Goal: Task Accomplishment & Management: Use online tool/utility

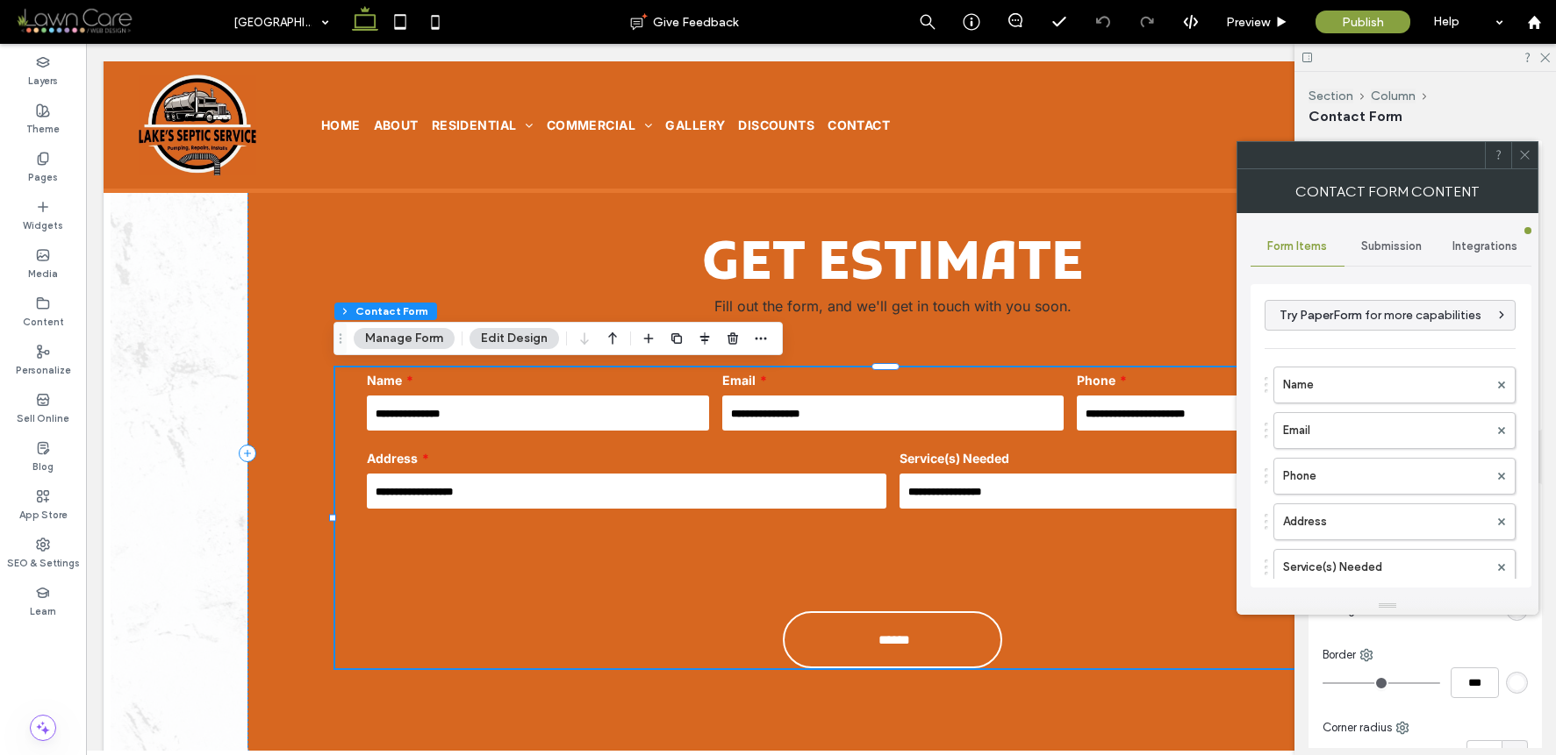
click at [1392, 253] on div "Submission" at bounding box center [1391, 246] width 94 height 39
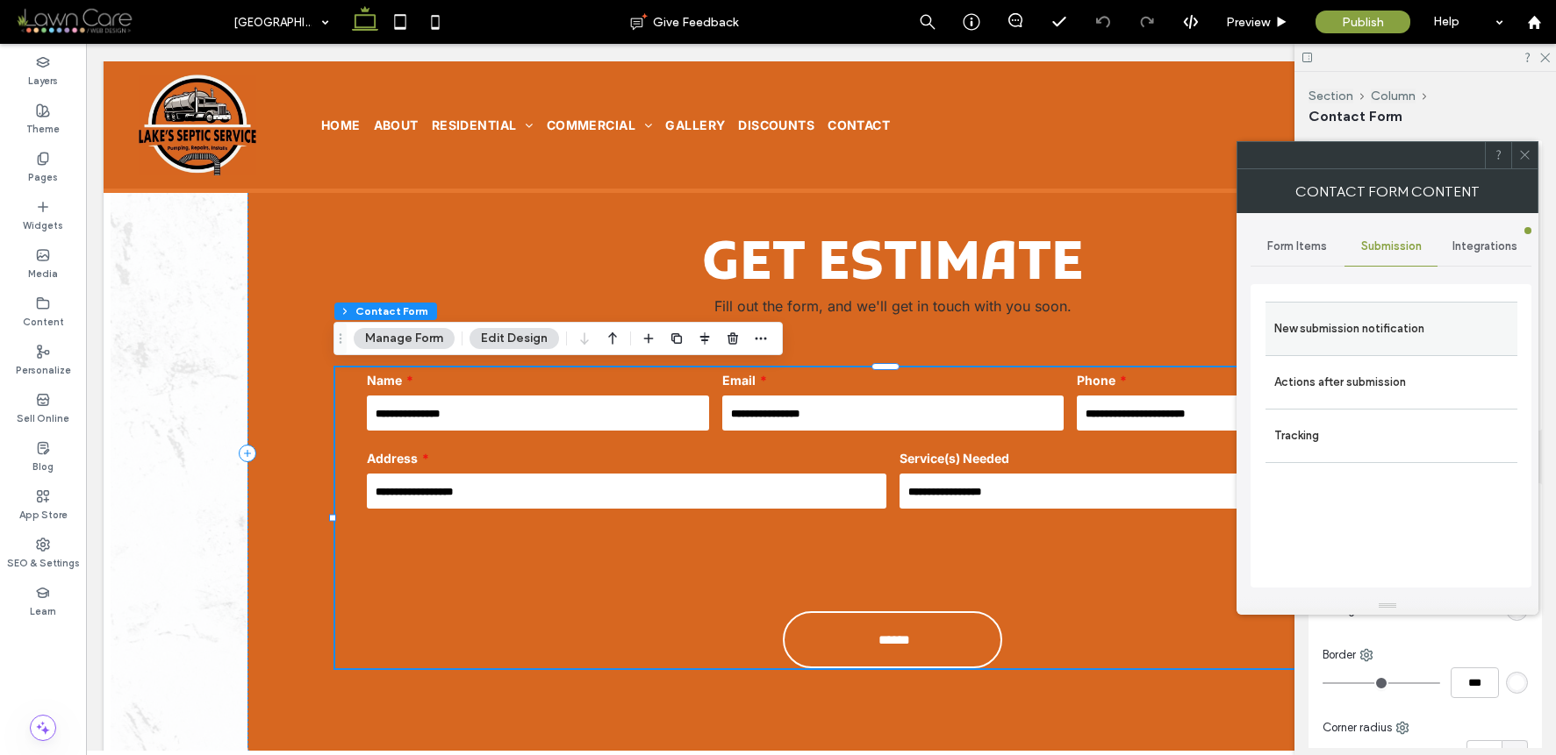
click at [1358, 333] on label "New submission notification" at bounding box center [1391, 328] width 234 height 35
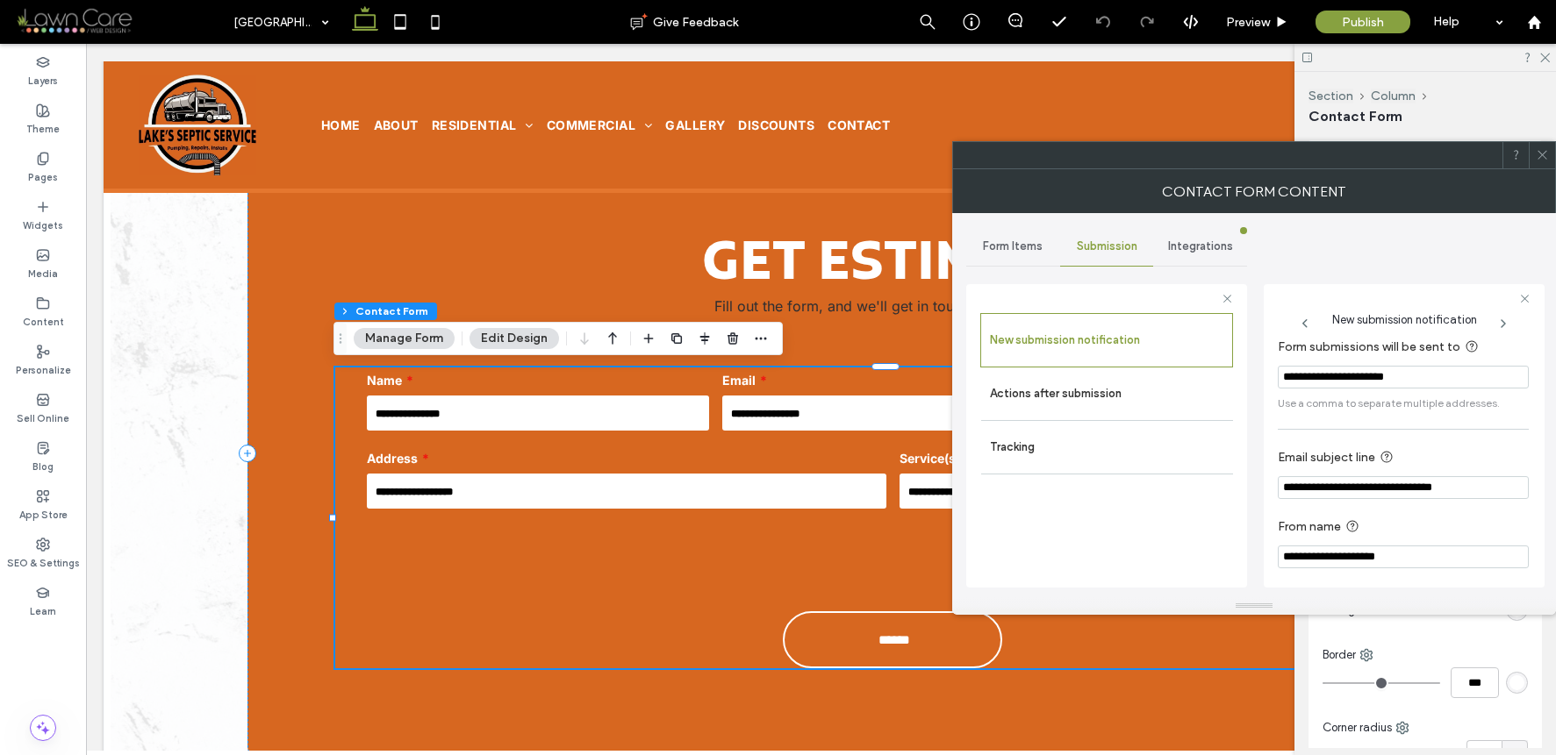
scroll to position [16, 0]
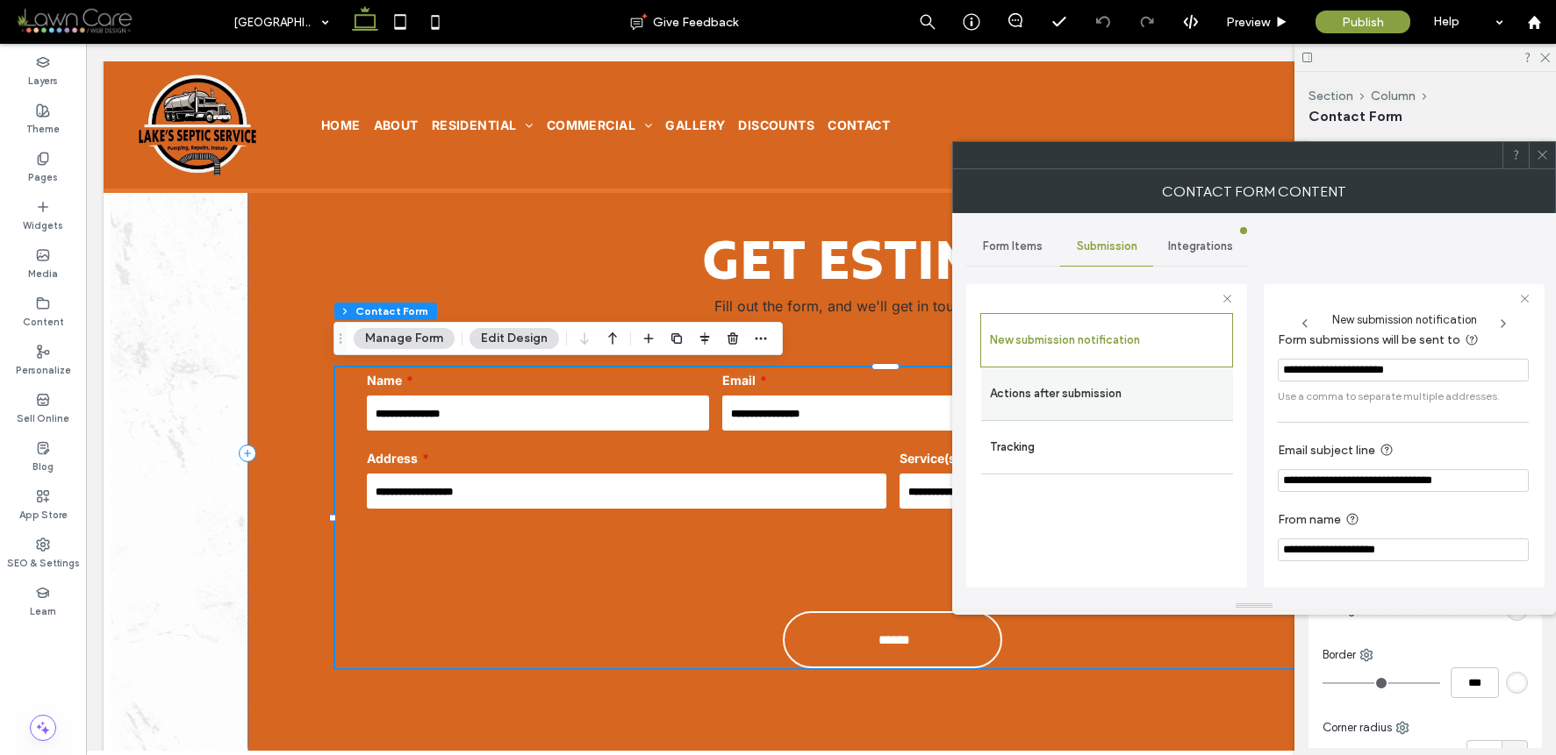
click at [1156, 368] on div "Actions after submission" at bounding box center [1107, 394] width 252 height 53
click at [1158, 379] on label "Actions after submission" at bounding box center [1107, 393] width 234 height 35
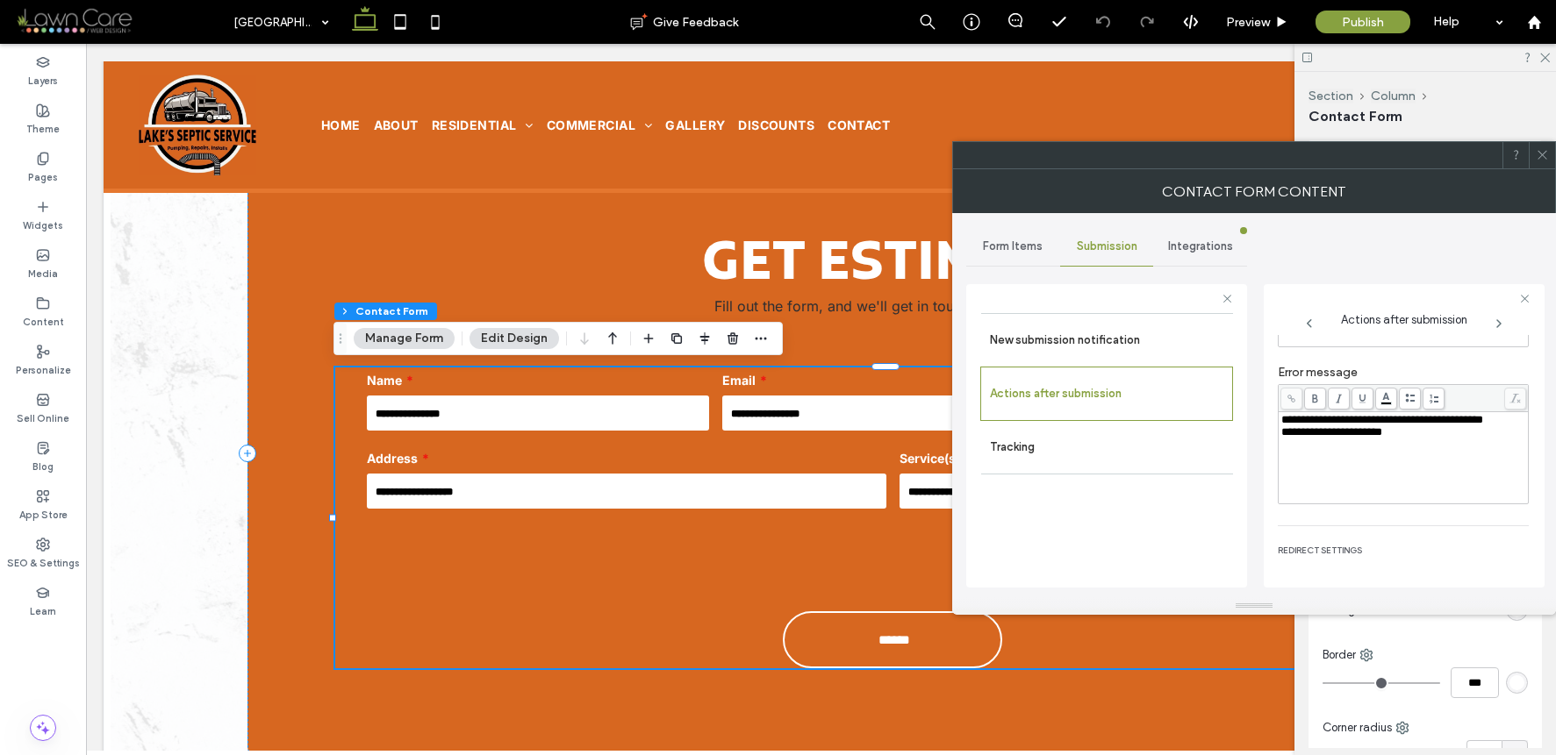
scroll to position [303, 0]
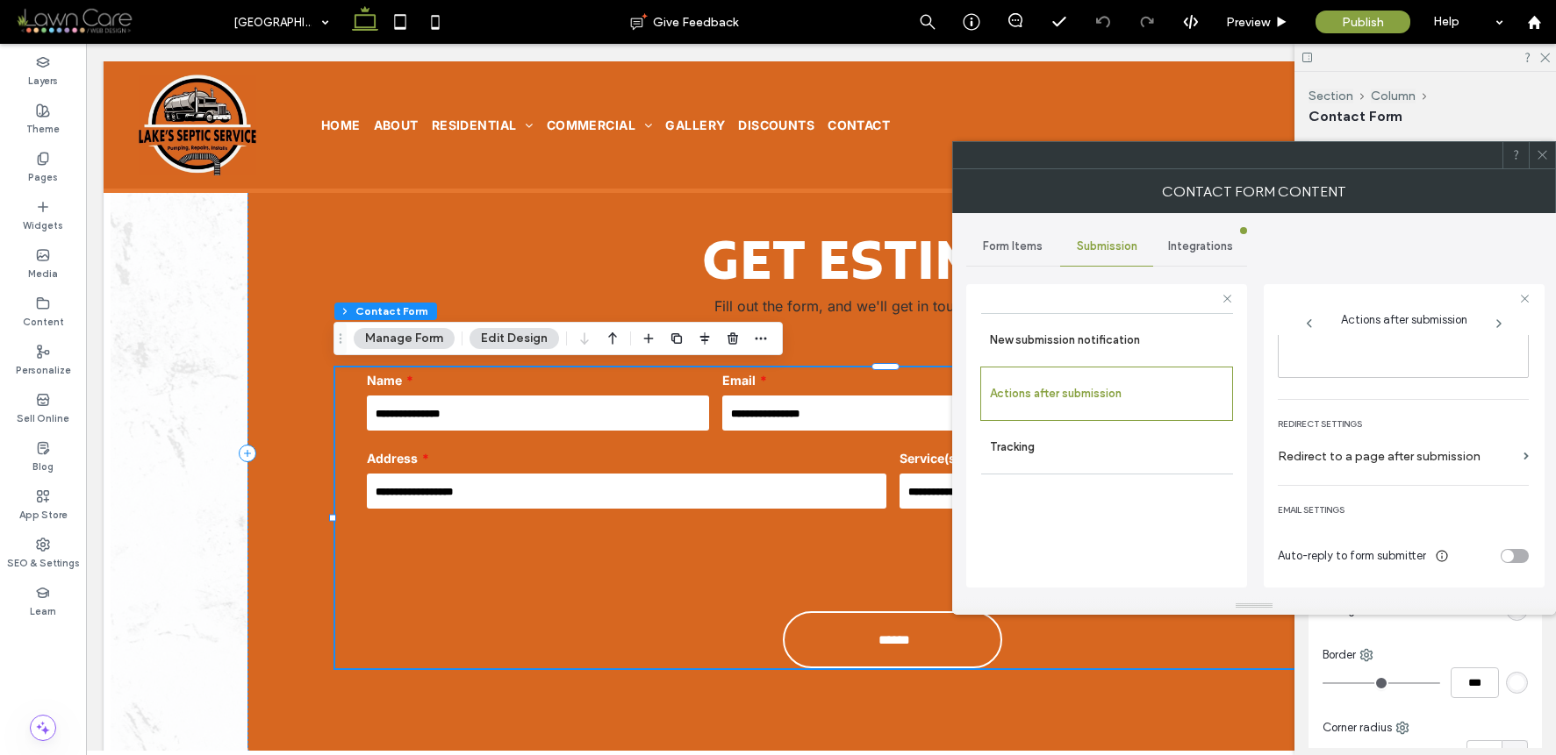
click at [1535, 161] on icon at bounding box center [1541, 154] width 13 height 13
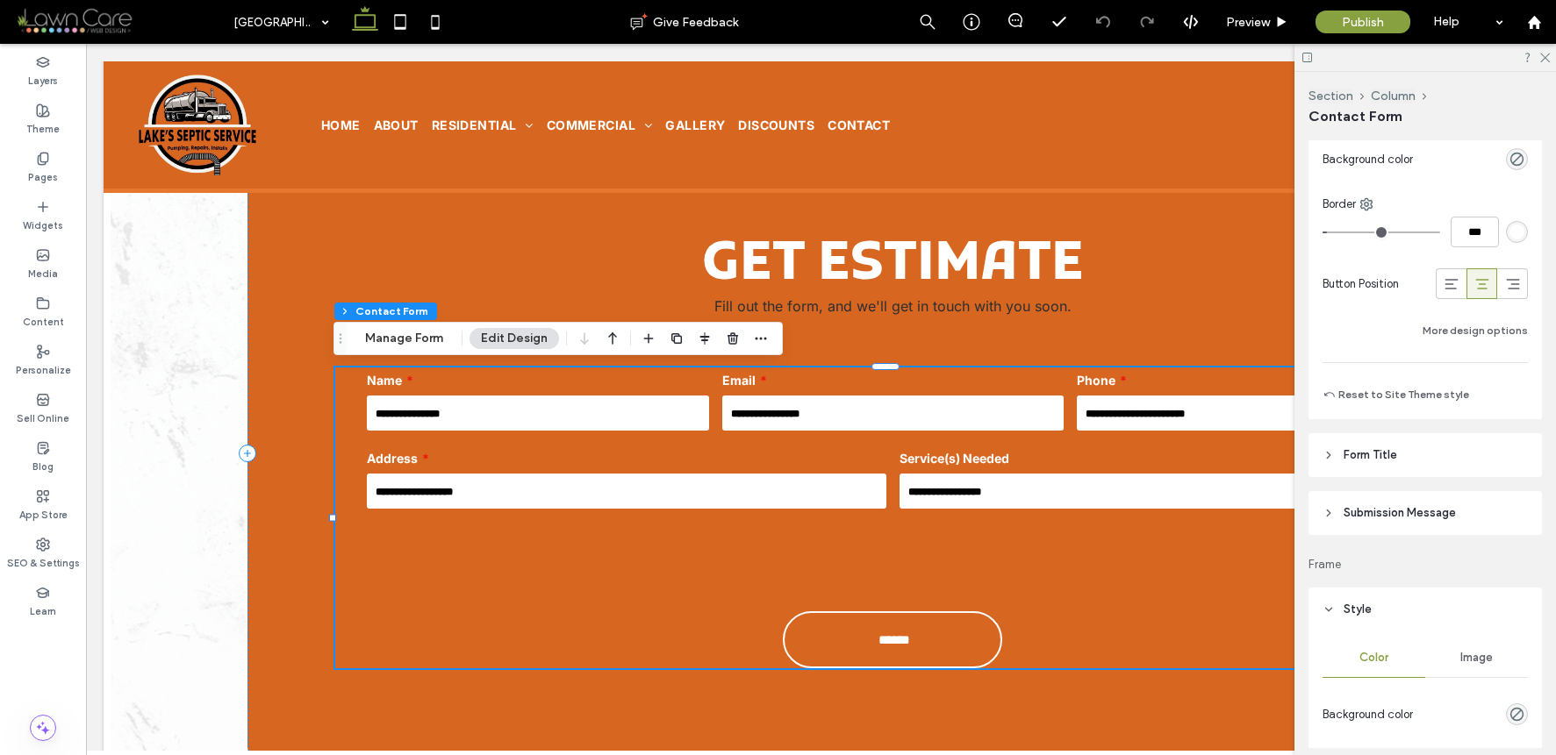
scroll to position [1066, 0]
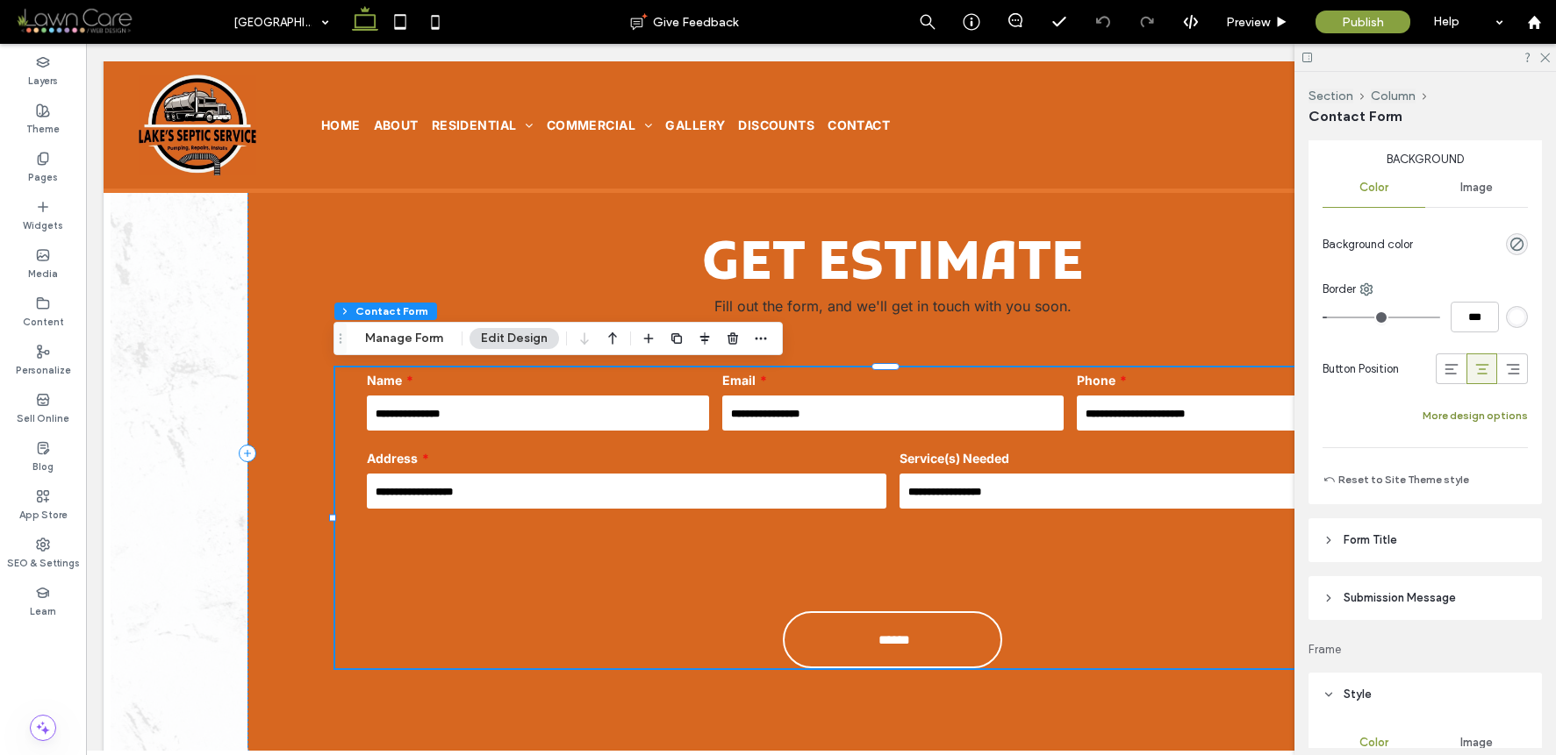
click at [1446, 413] on button "More design options" at bounding box center [1474, 415] width 105 height 21
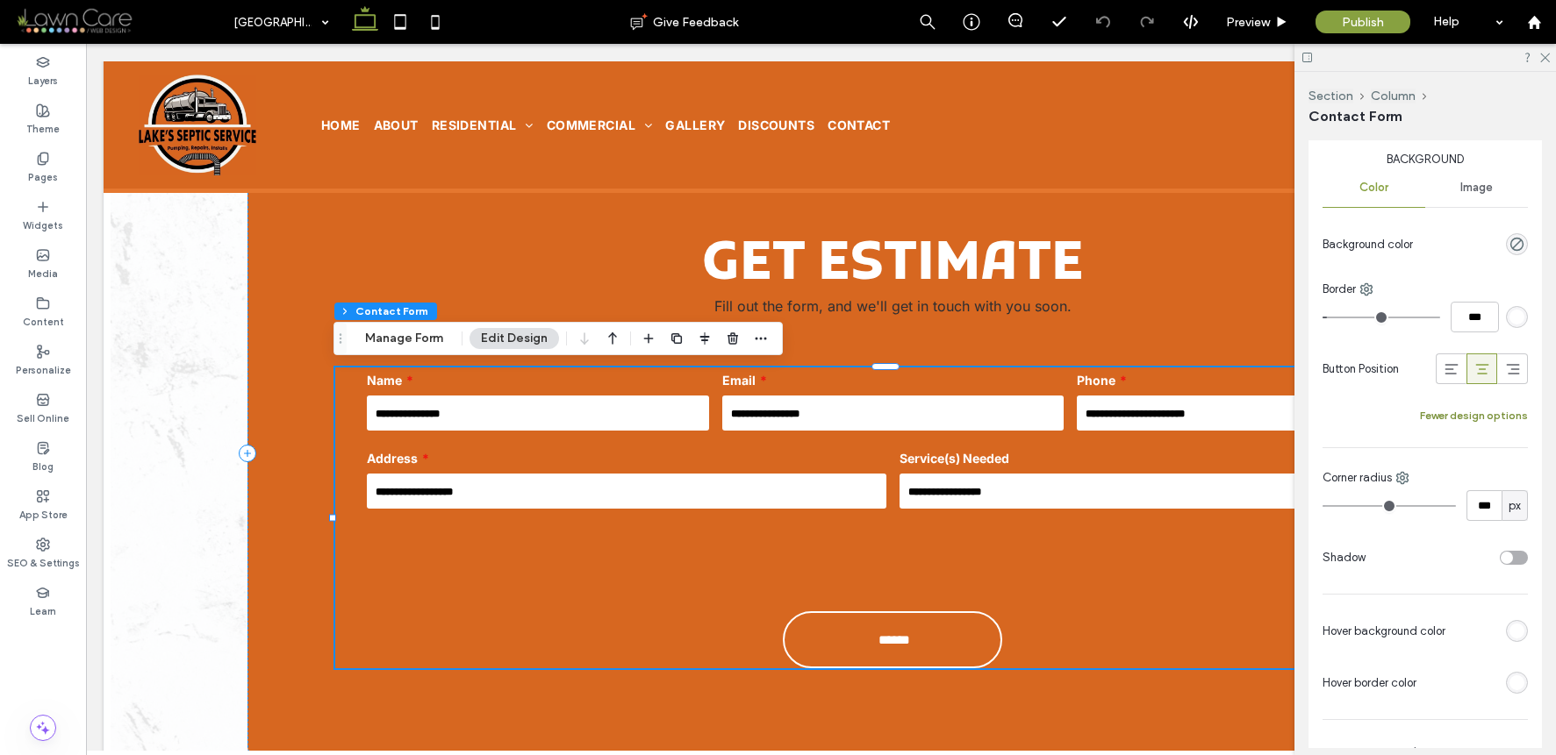
click at [1442, 412] on button "Fewer design options" at bounding box center [1474, 415] width 108 height 21
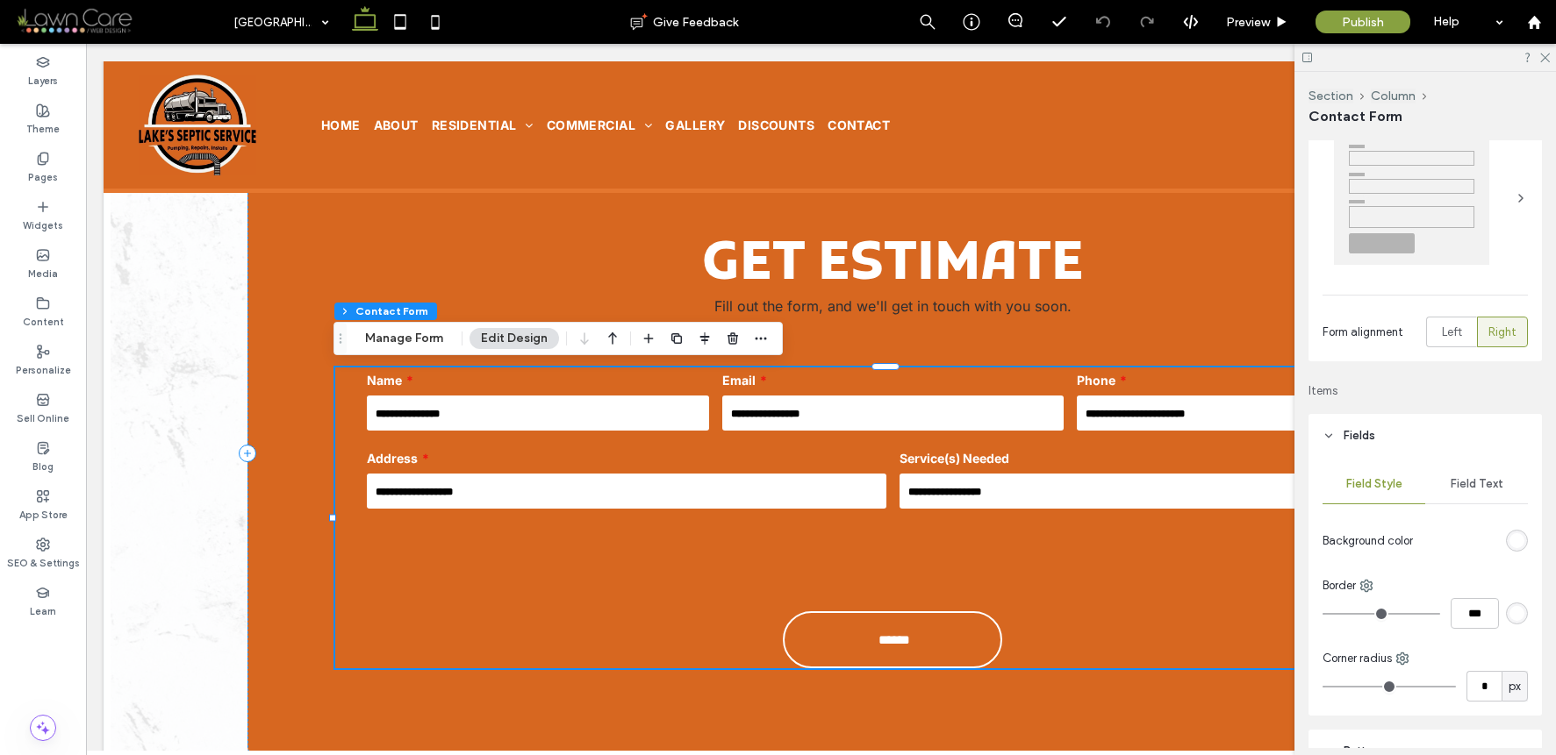
scroll to position [0, 0]
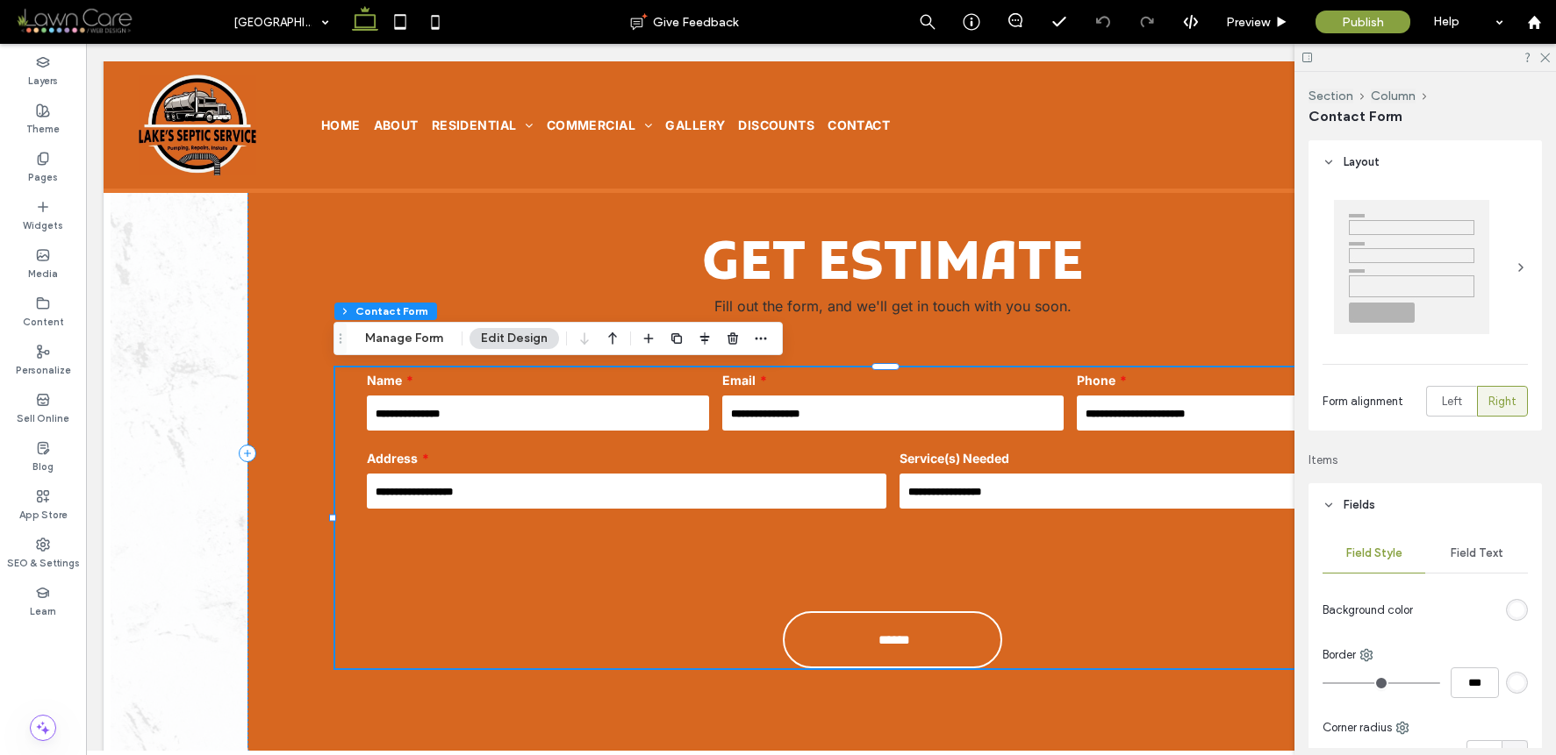
click at [1473, 548] on span "Field Text" at bounding box center [1476, 554] width 53 height 14
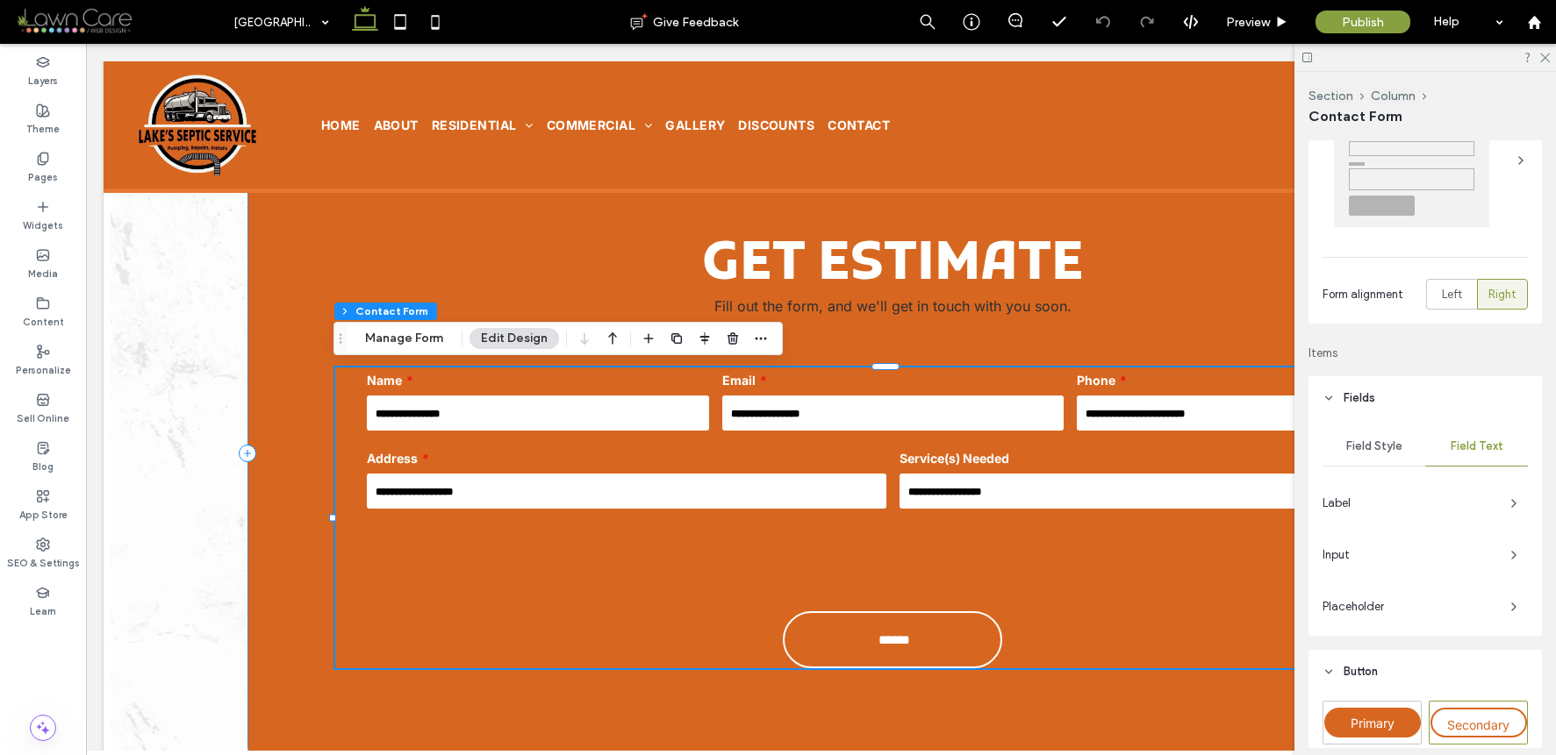
scroll to position [131, 0]
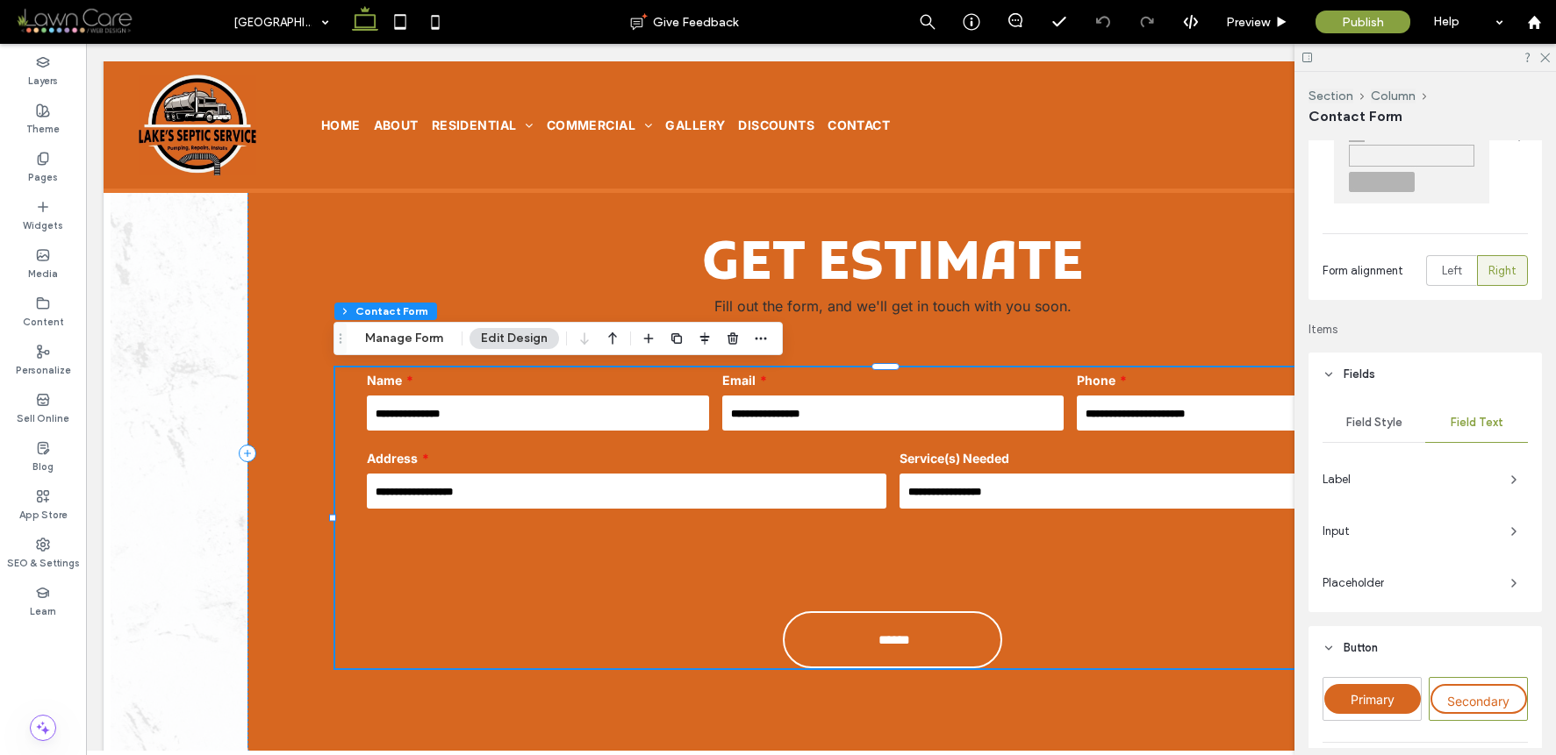
click at [1456, 534] on span "Input" at bounding box center [1409, 532] width 174 height 18
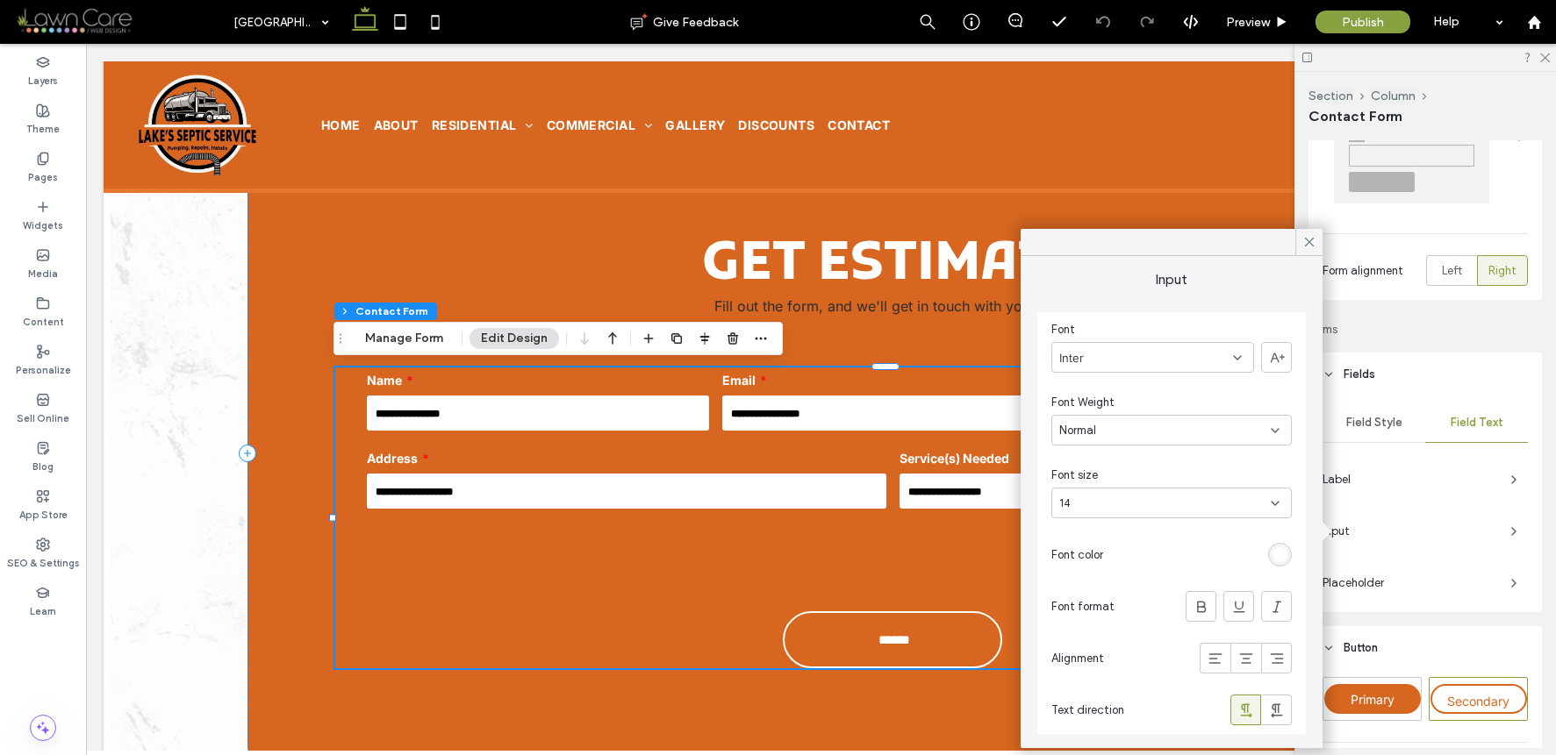
click at [1283, 552] on div "rgb(255, 255, 255)" at bounding box center [1279, 555] width 15 height 15
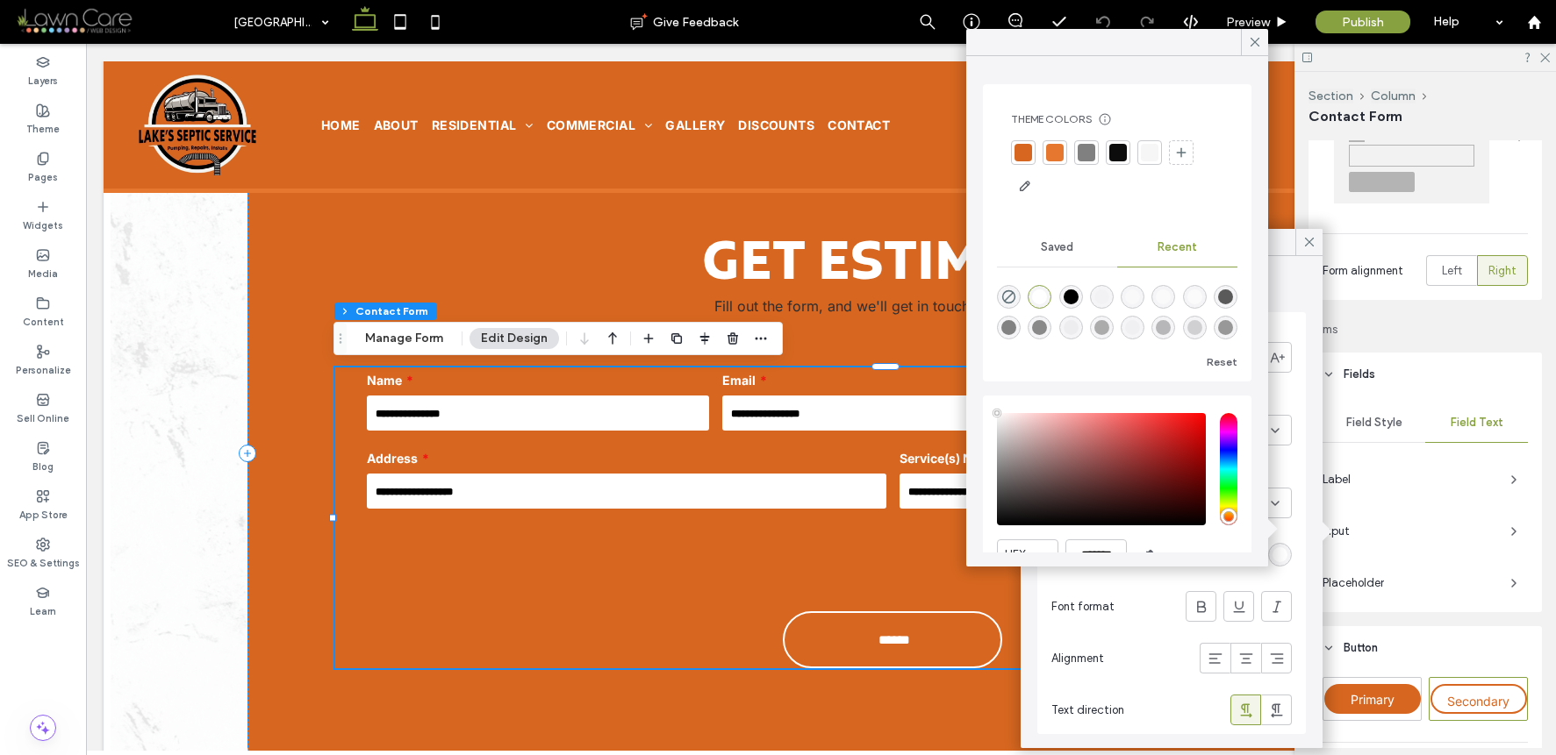
click at [1083, 296] on div "rgba(0, 0, 0, 1)" at bounding box center [1071, 297] width 24 height 24
type input "*******"
click at [1256, 39] on icon at bounding box center [1255, 42] width 16 height 16
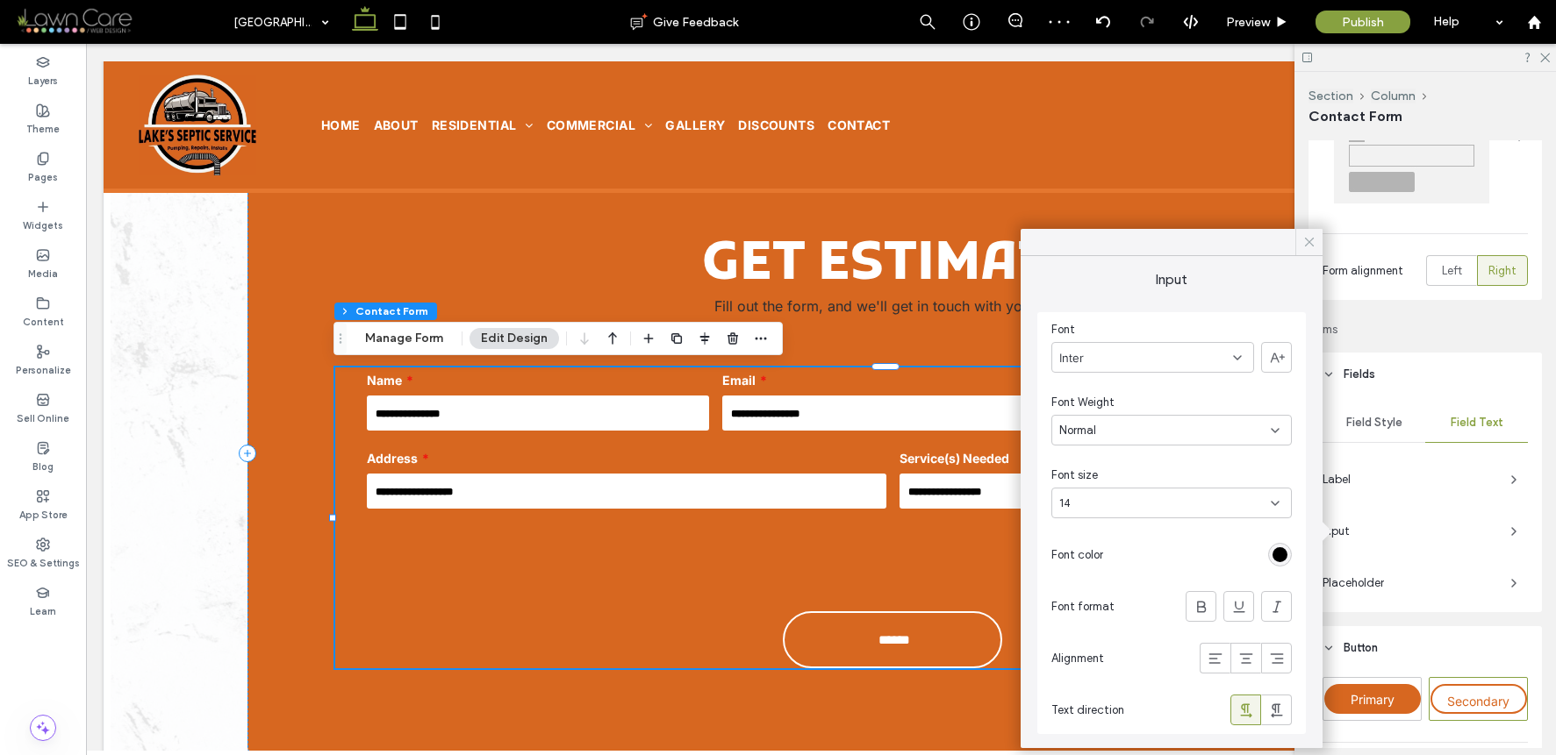
click at [1311, 238] on icon at bounding box center [1309, 242] width 16 height 16
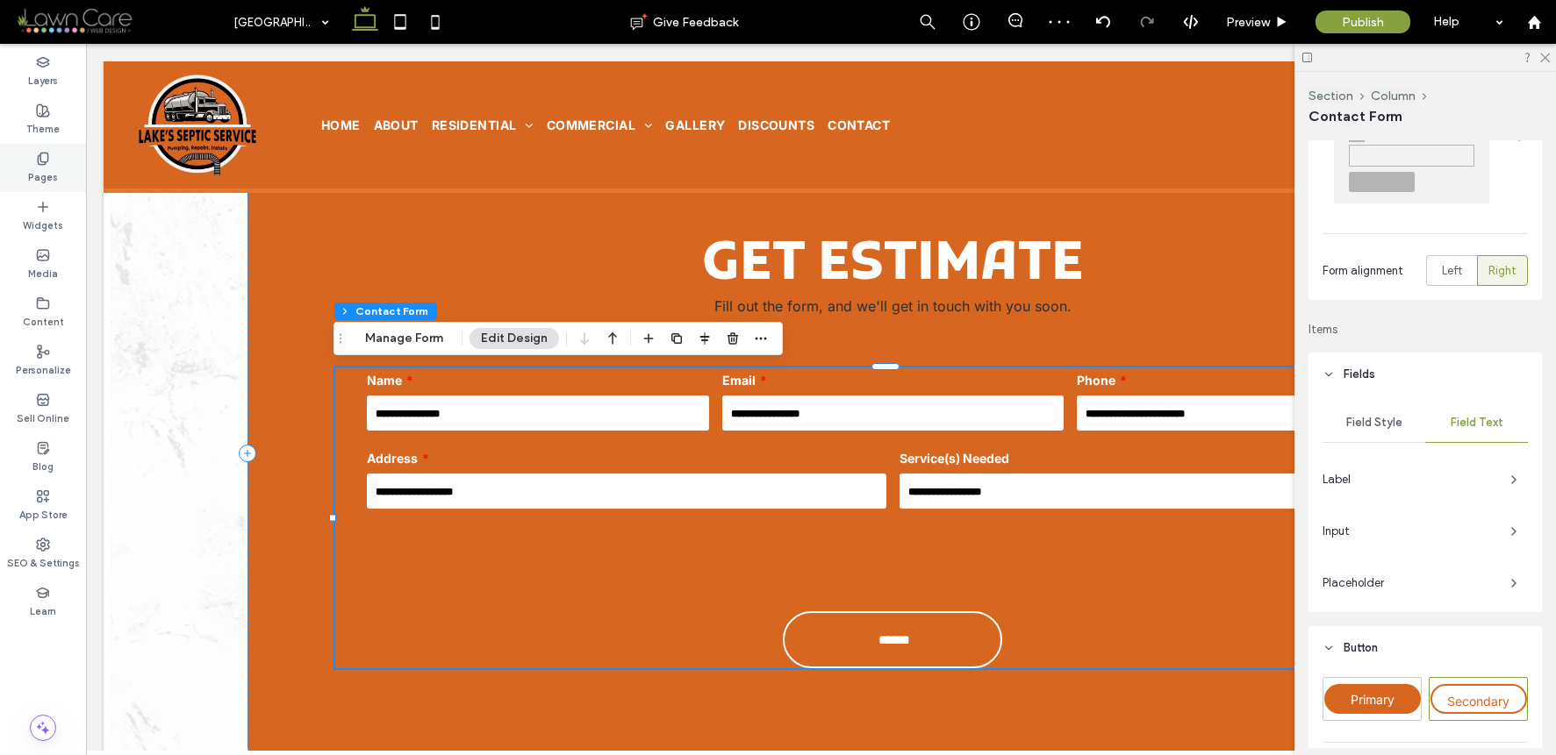
click at [72, 161] on div "Pages" at bounding box center [43, 168] width 86 height 48
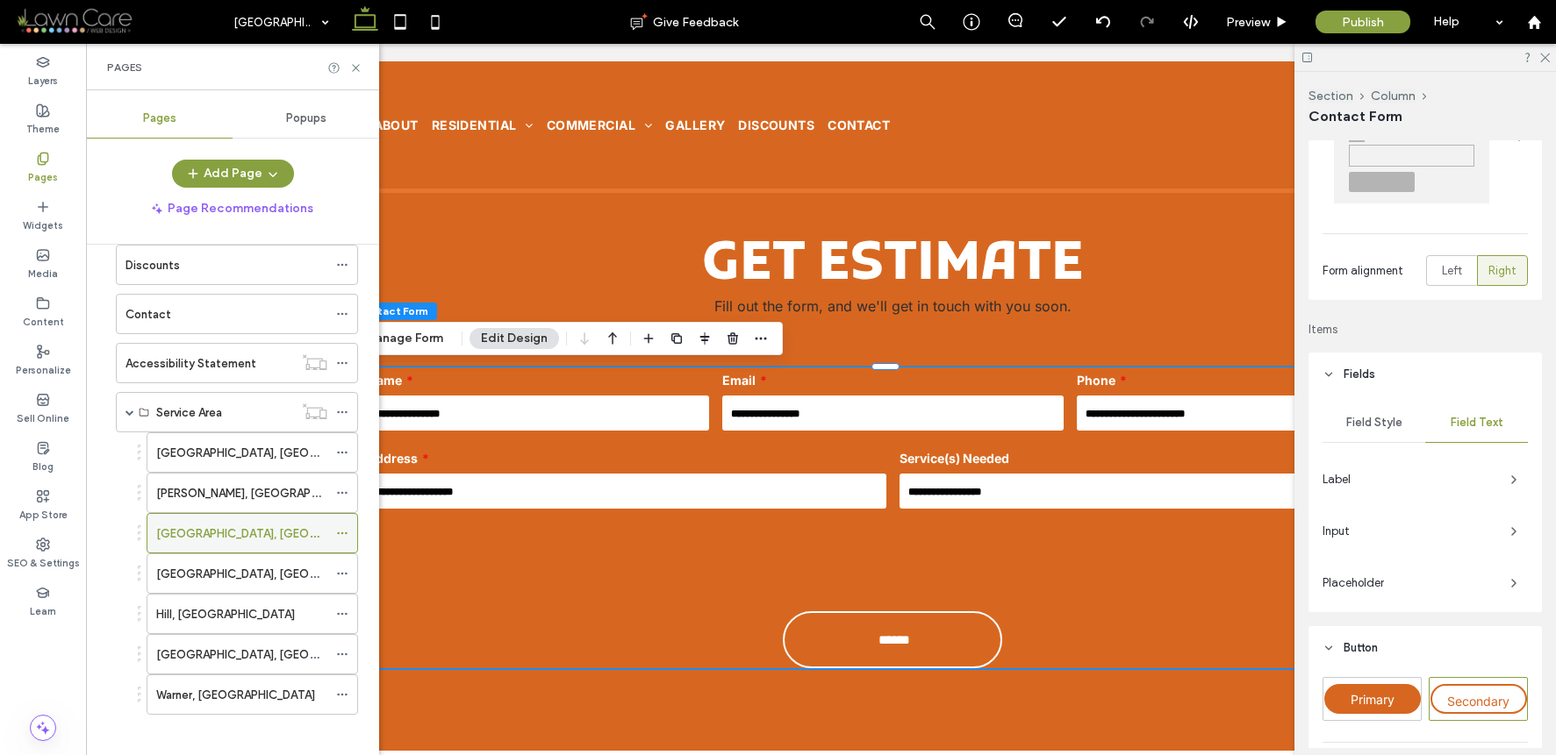
scroll to position [288, 0]
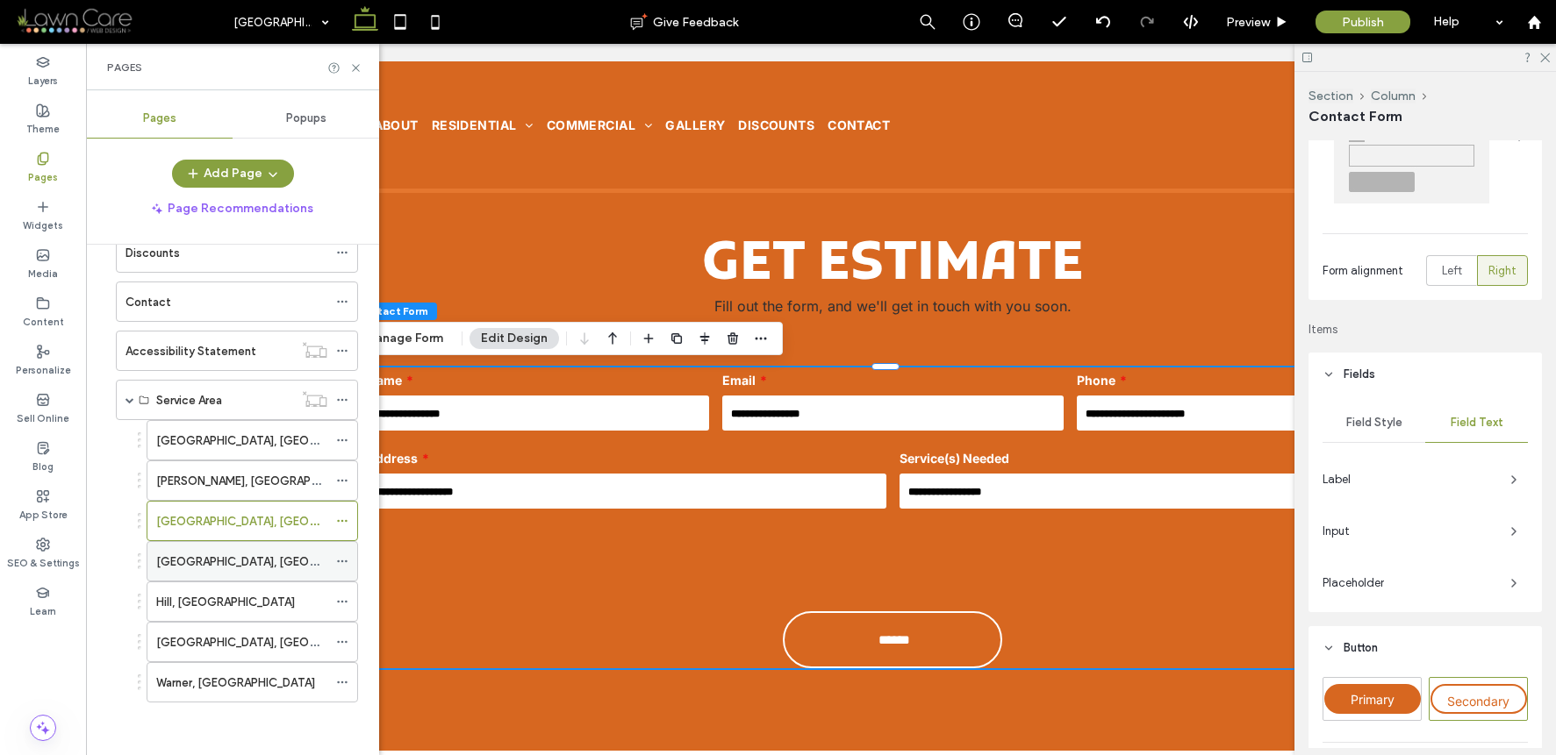
click at [182, 555] on label "Bristol, NH" at bounding box center [276, 562] width 240 height 31
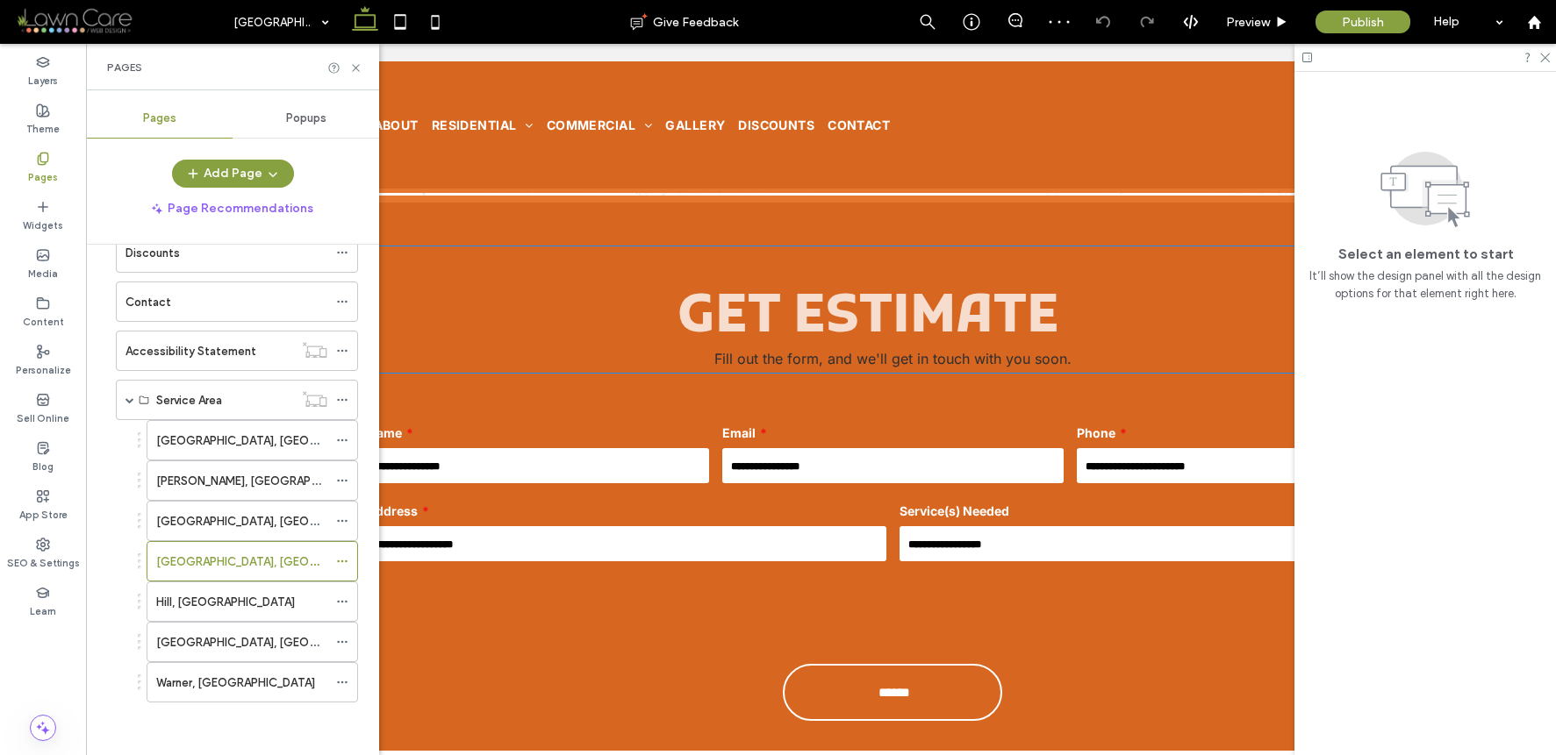
scroll to position [788, 0]
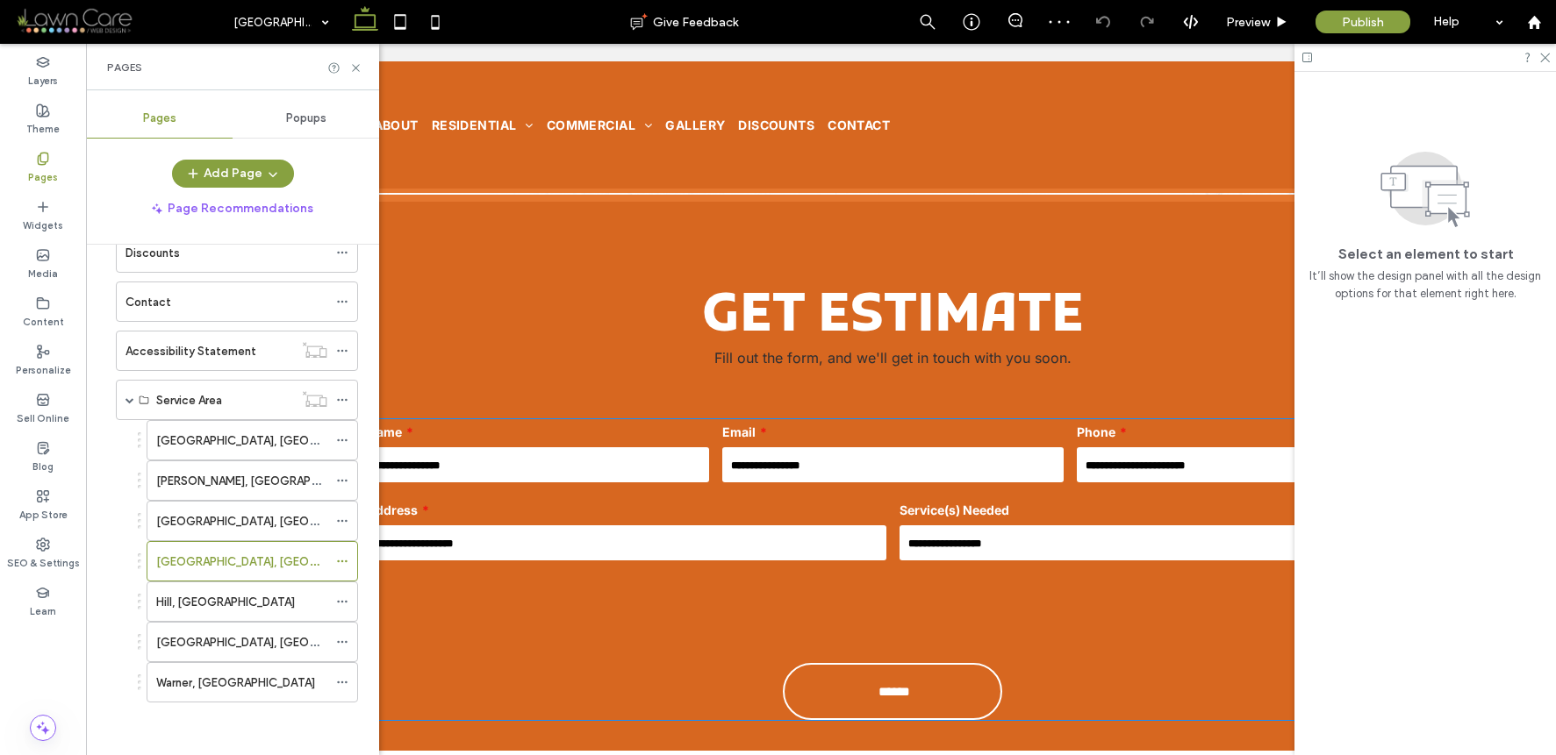
click at [900, 472] on input "email" at bounding box center [892, 464] width 341 height 35
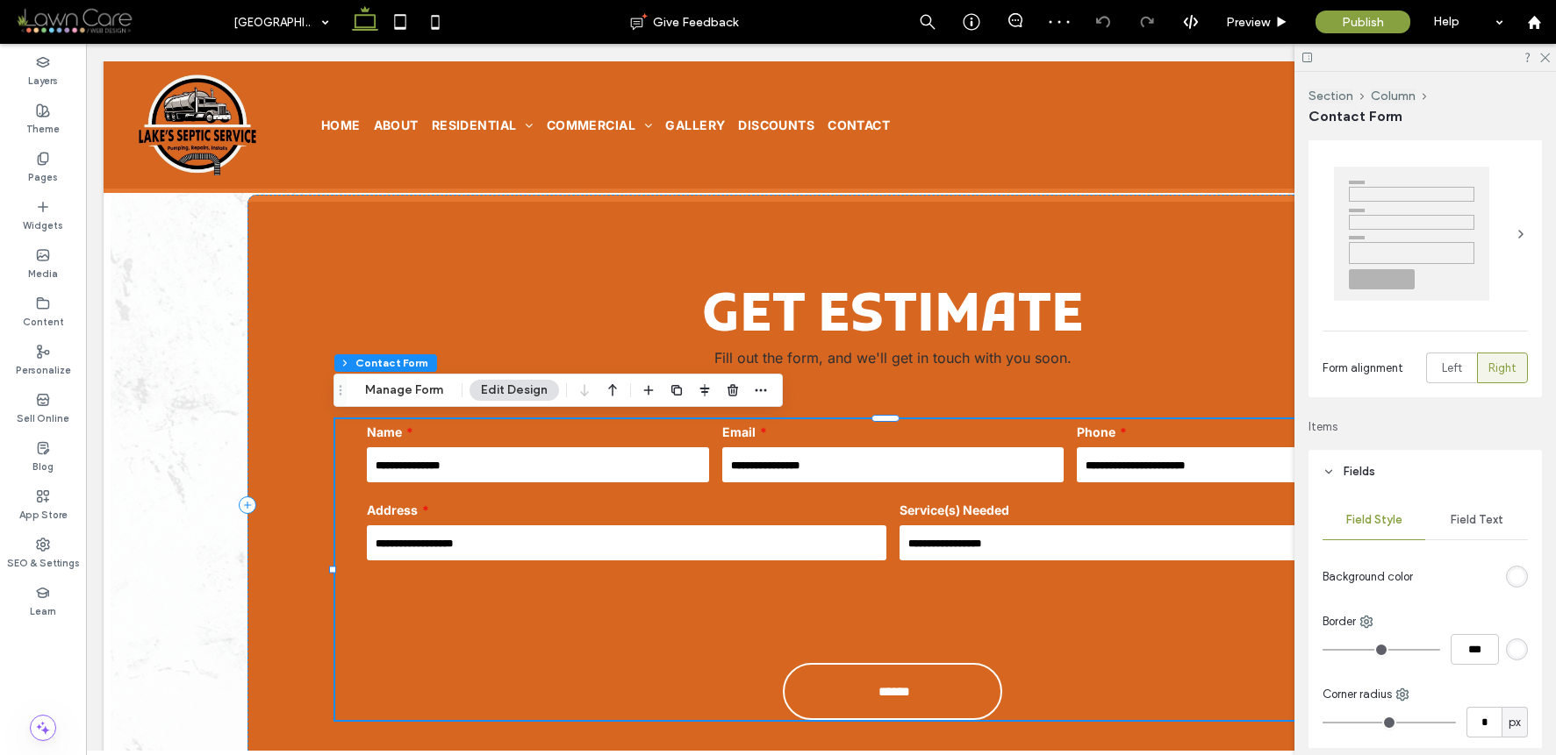
click at [1459, 507] on div "Field Text" at bounding box center [1476, 520] width 103 height 39
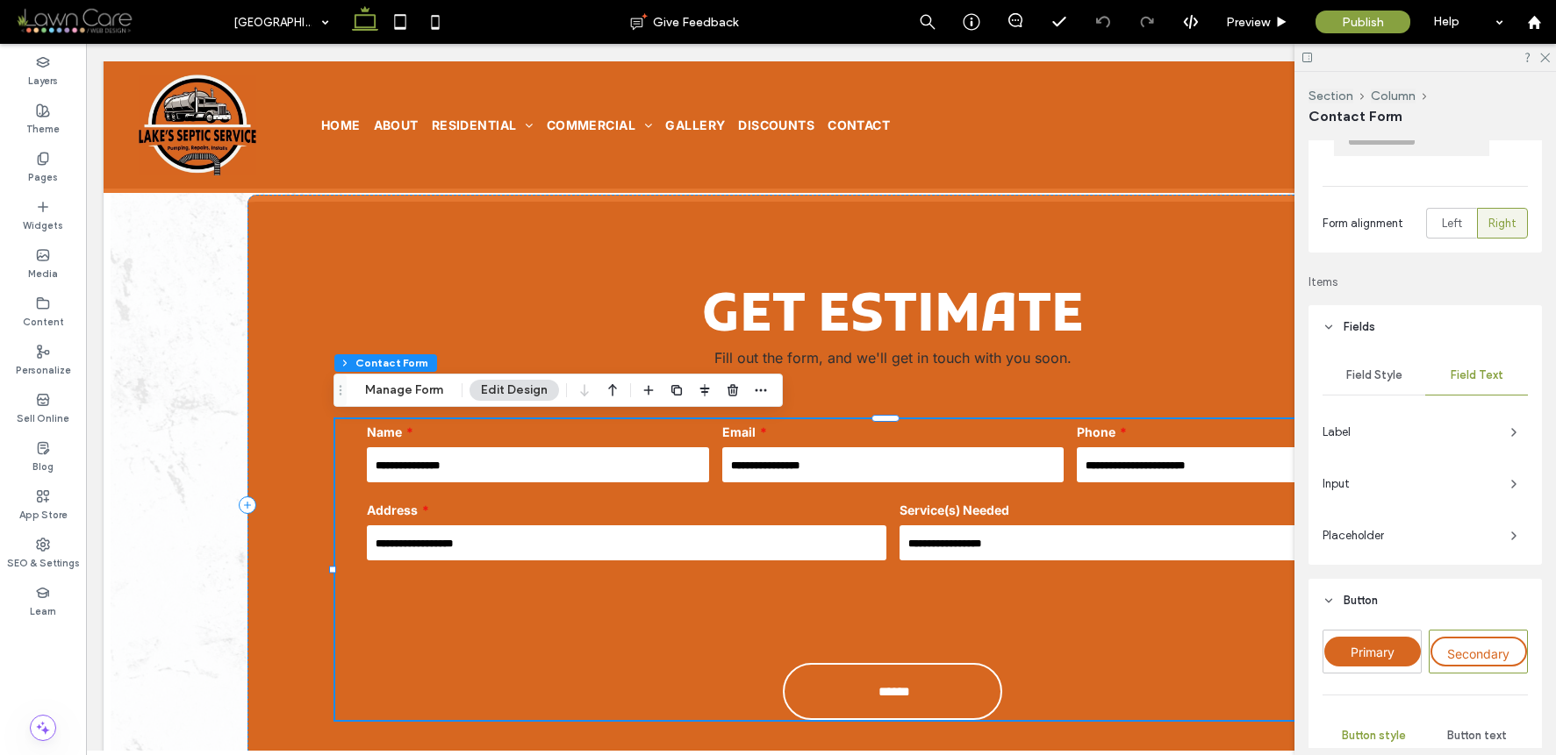
scroll to position [190, 0]
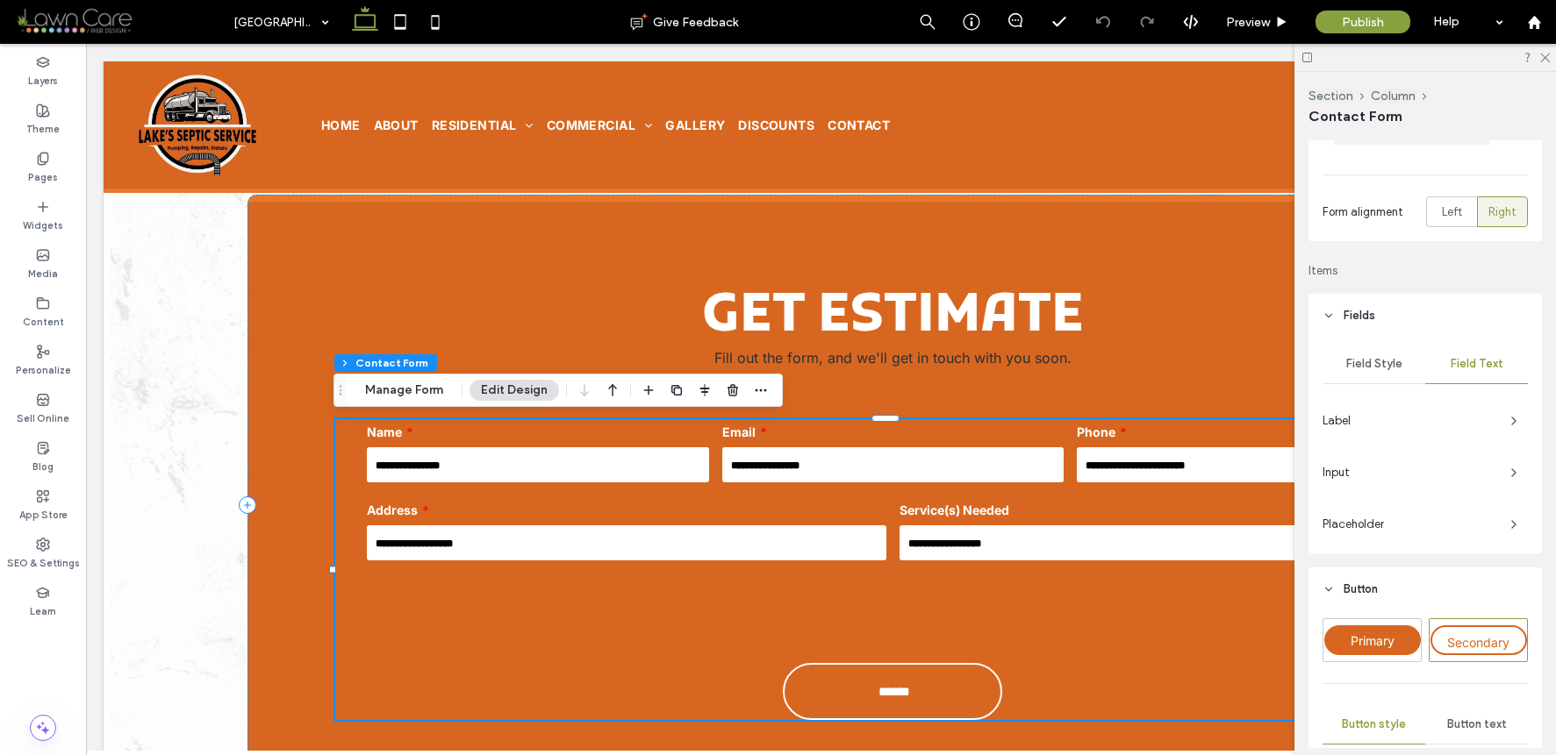
click at [1480, 479] on span "Input" at bounding box center [1409, 473] width 174 height 18
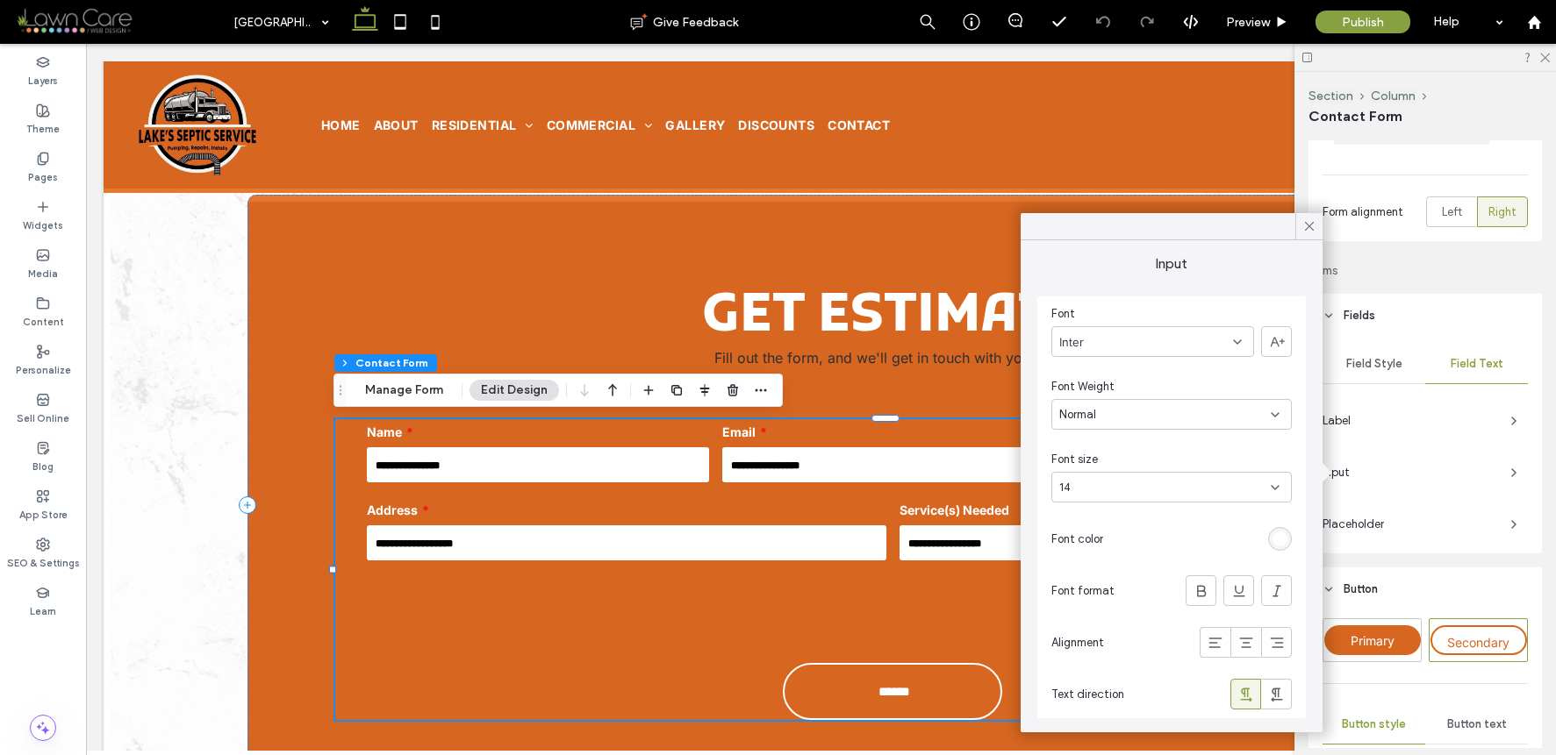
click at [1276, 540] on div "rgb(255, 255, 255)" at bounding box center [1279, 539] width 15 height 15
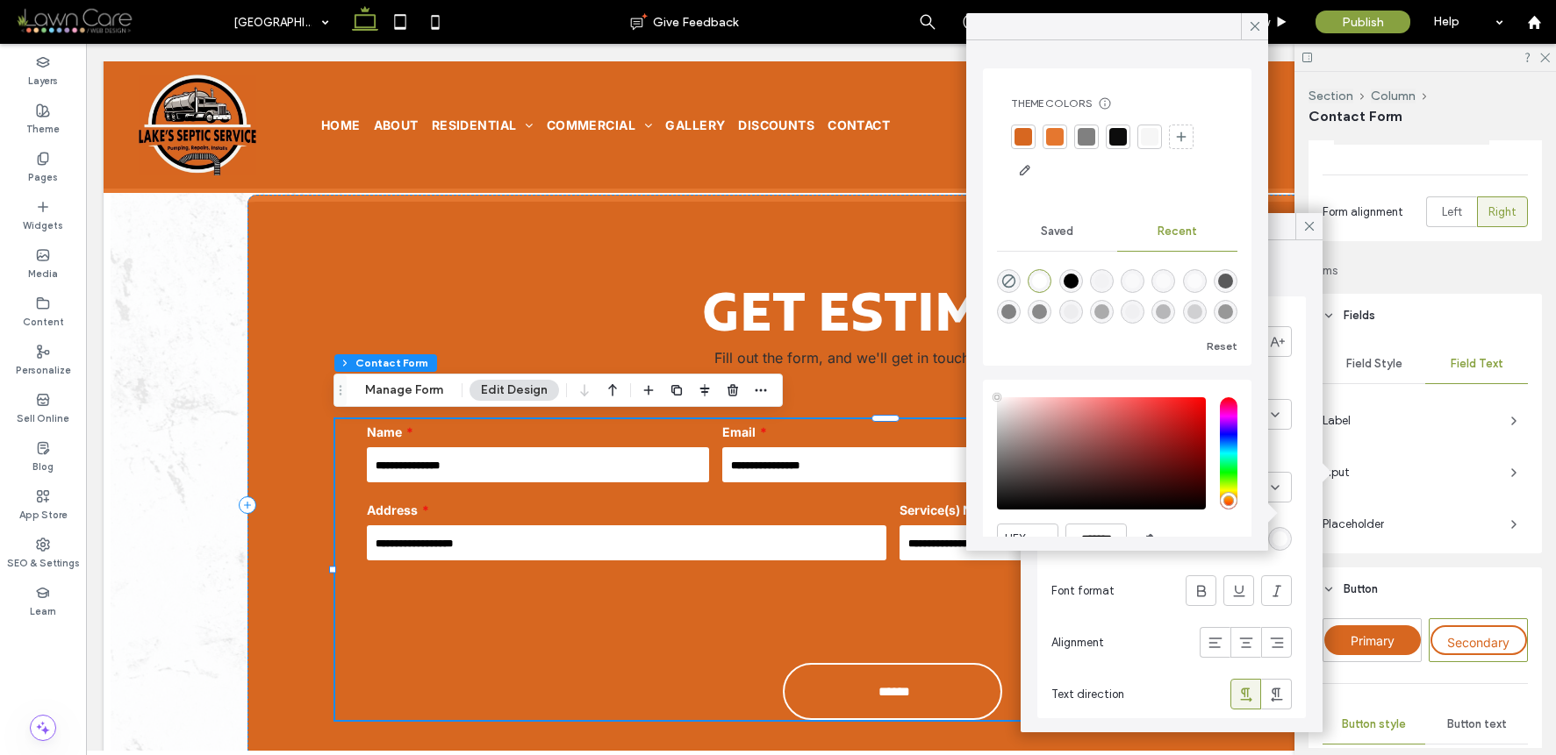
click at [1083, 287] on div at bounding box center [1071, 281] width 24 height 24
click at [1078, 285] on div "rgba(0, 0, 0, 1)" at bounding box center [1070, 281] width 15 height 15
type input "*******"
drag, startPoint x: 1251, startPoint y: 29, endPoint x: 1187, endPoint y: 80, distance: 81.8
click at [1251, 29] on icon at bounding box center [1255, 26] width 16 height 16
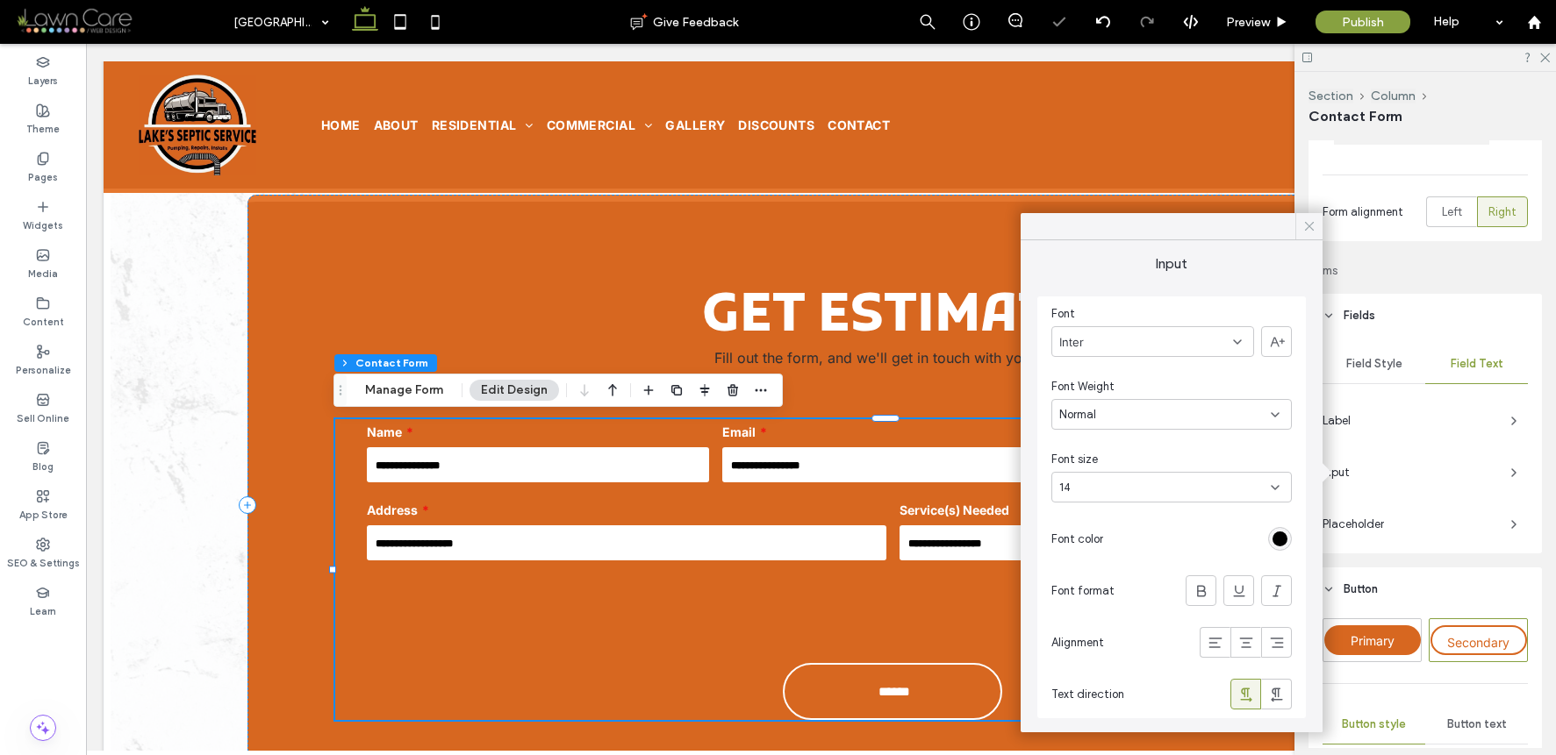
click at [1314, 226] on icon at bounding box center [1309, 226] width 16 height 16
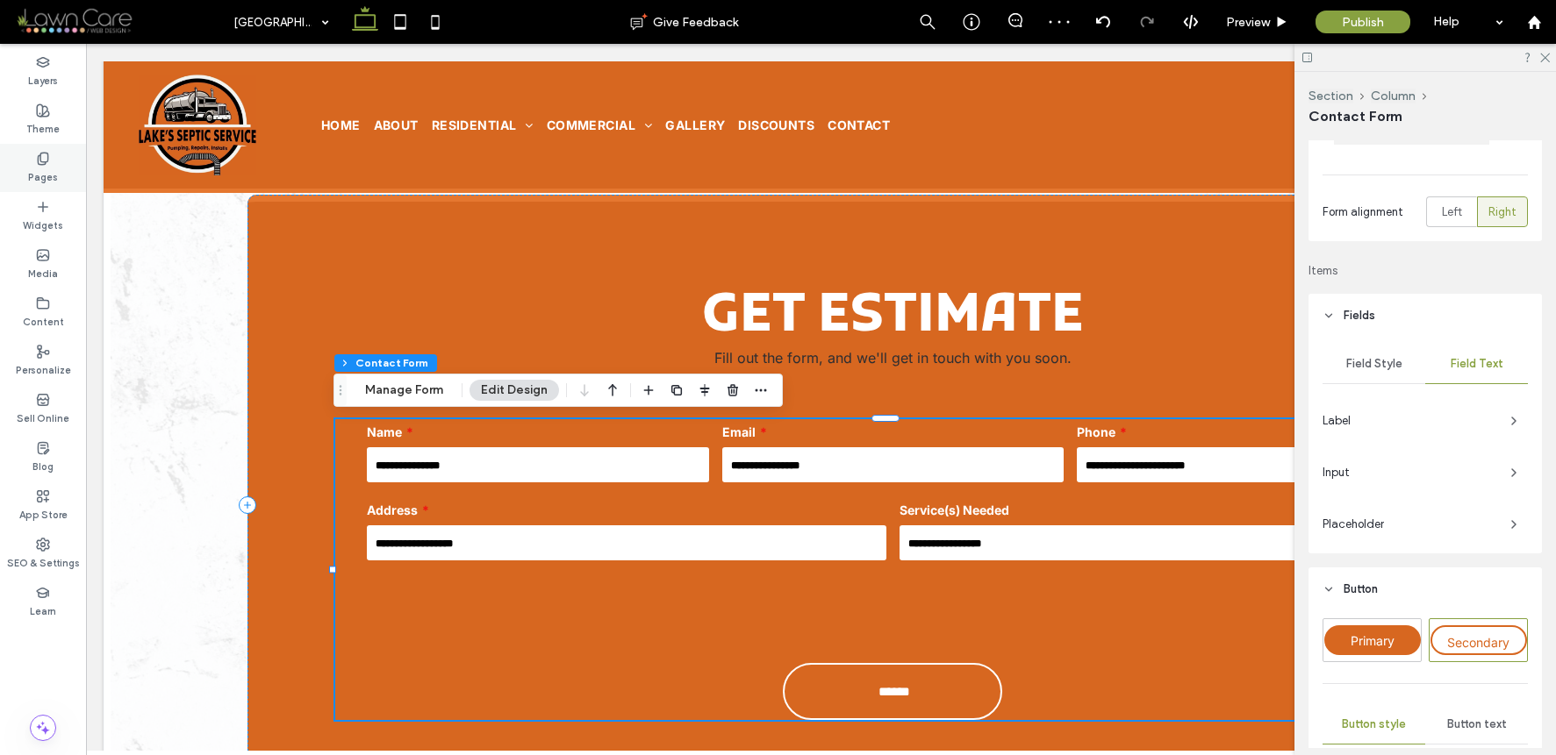
click at [36, 154] on icon at bounding box center [43, 159] width 14 height 14
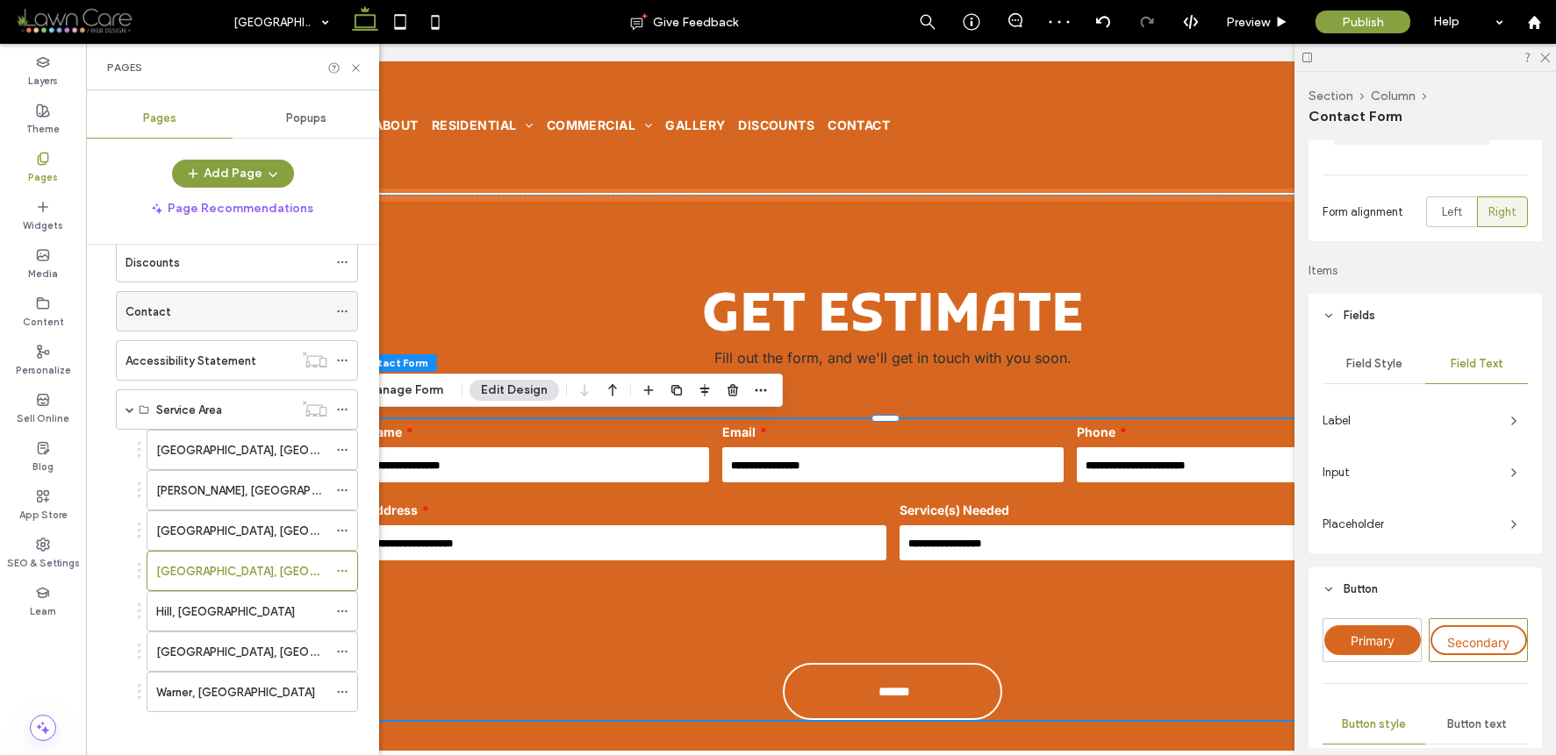
scroll to position [288, 0]
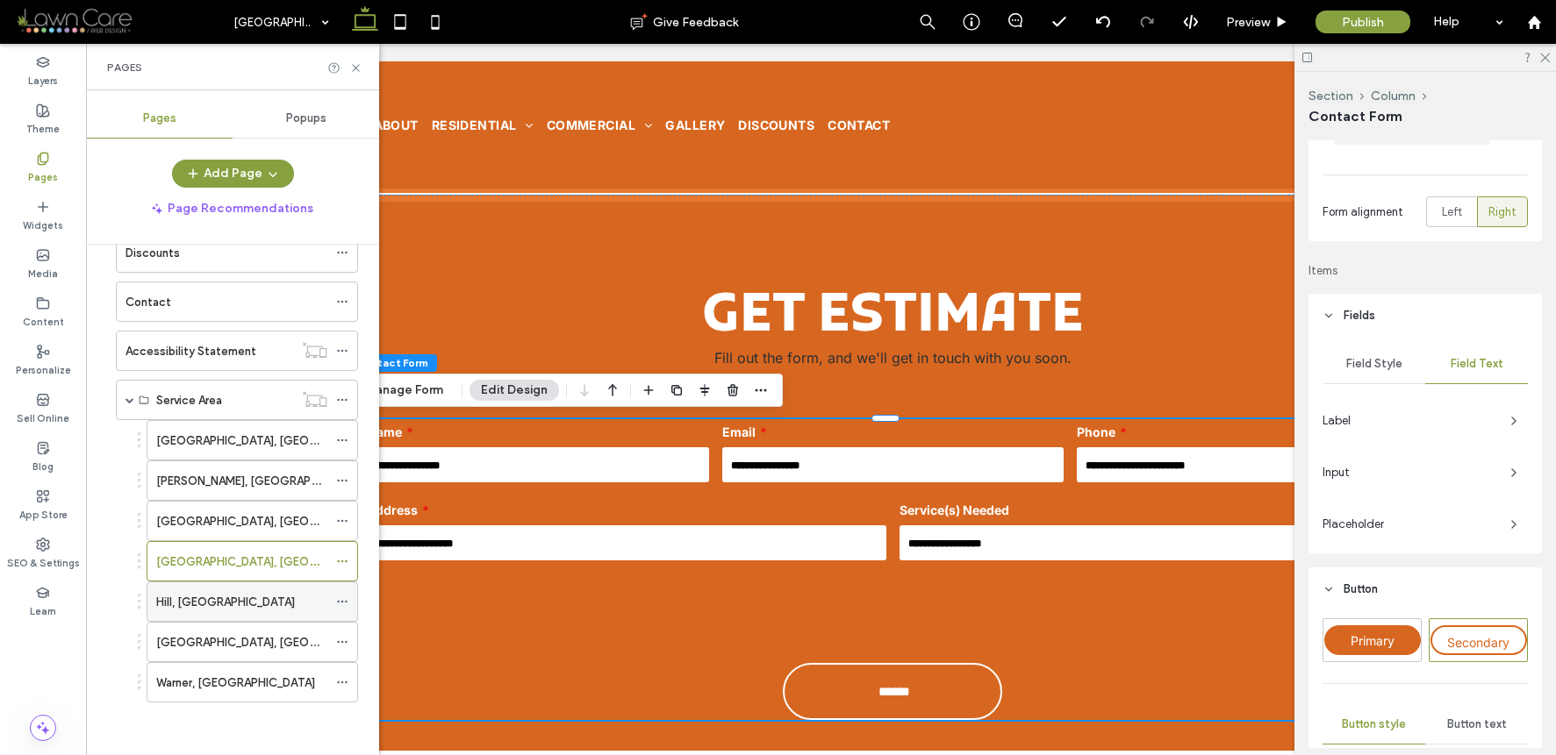
click at [209, 607] on div "Hill, NH" at bounding box center [241, 602] width 171 height 18
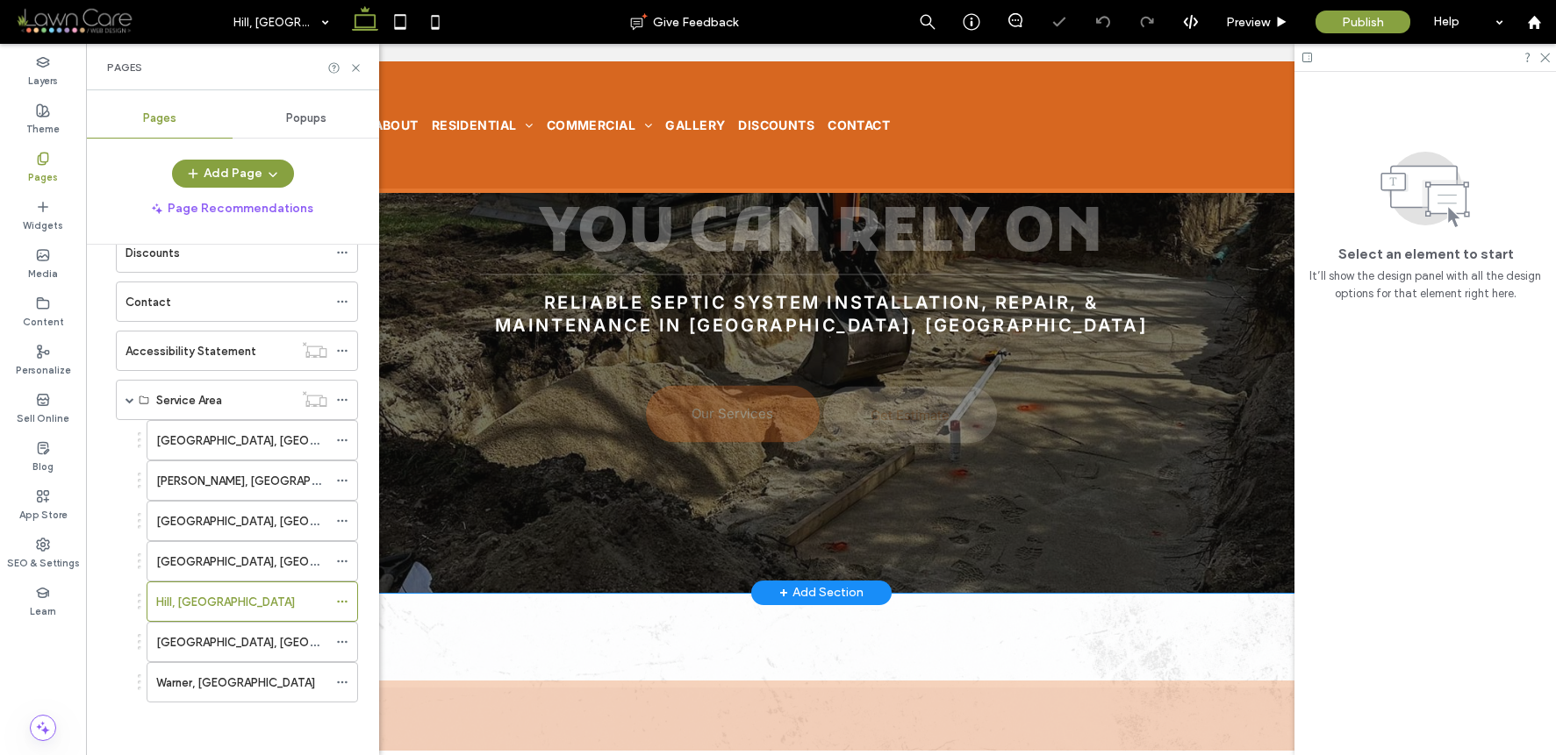
scroll to position [863, 0]
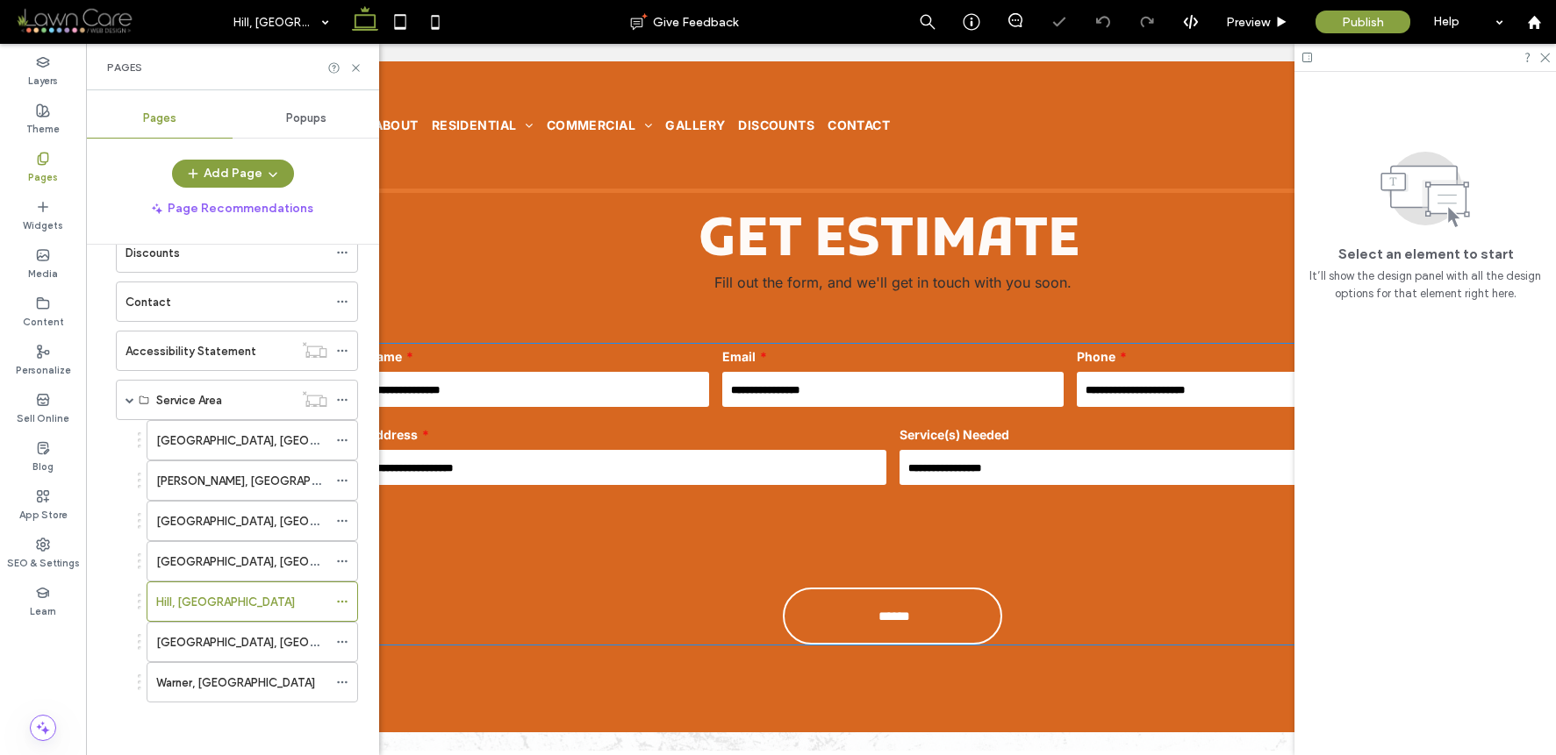
click at [1063, 472] on input "text" at bounding box center [1158, 467] width 519 height 35
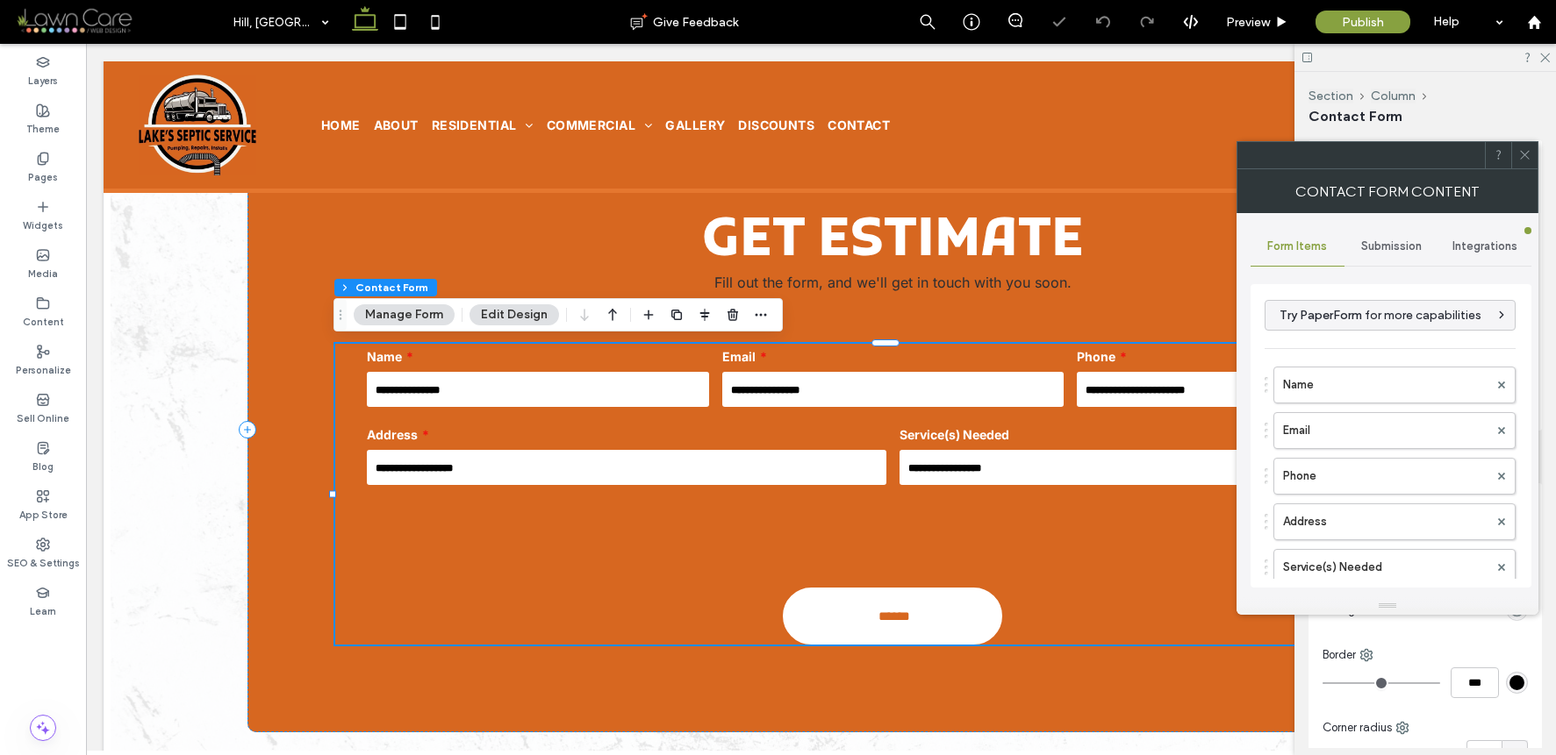
type input "******"
type input "*"
type input "***"
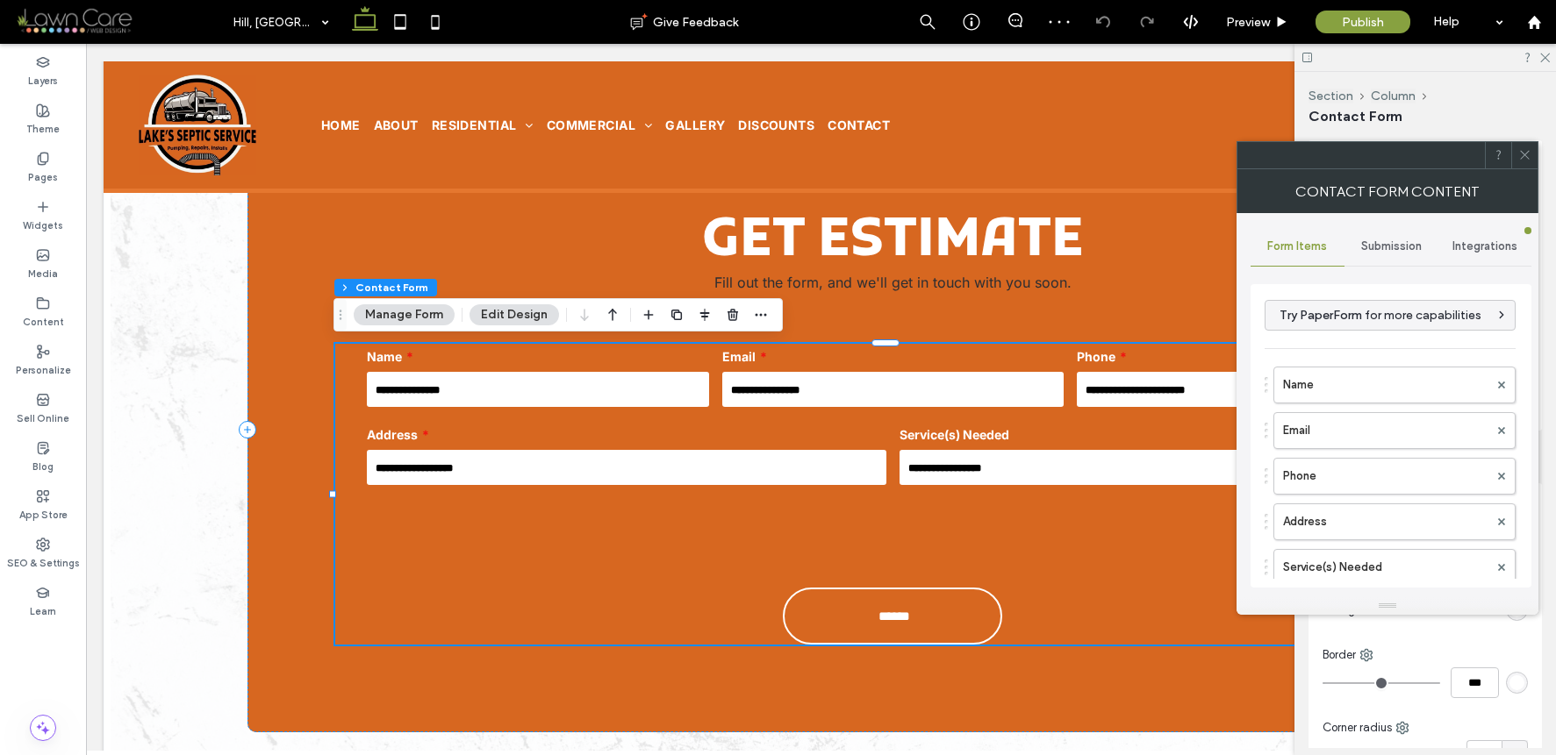
click at [1513, 154] on div at bounding box center [1524, 155] width 26 height 26
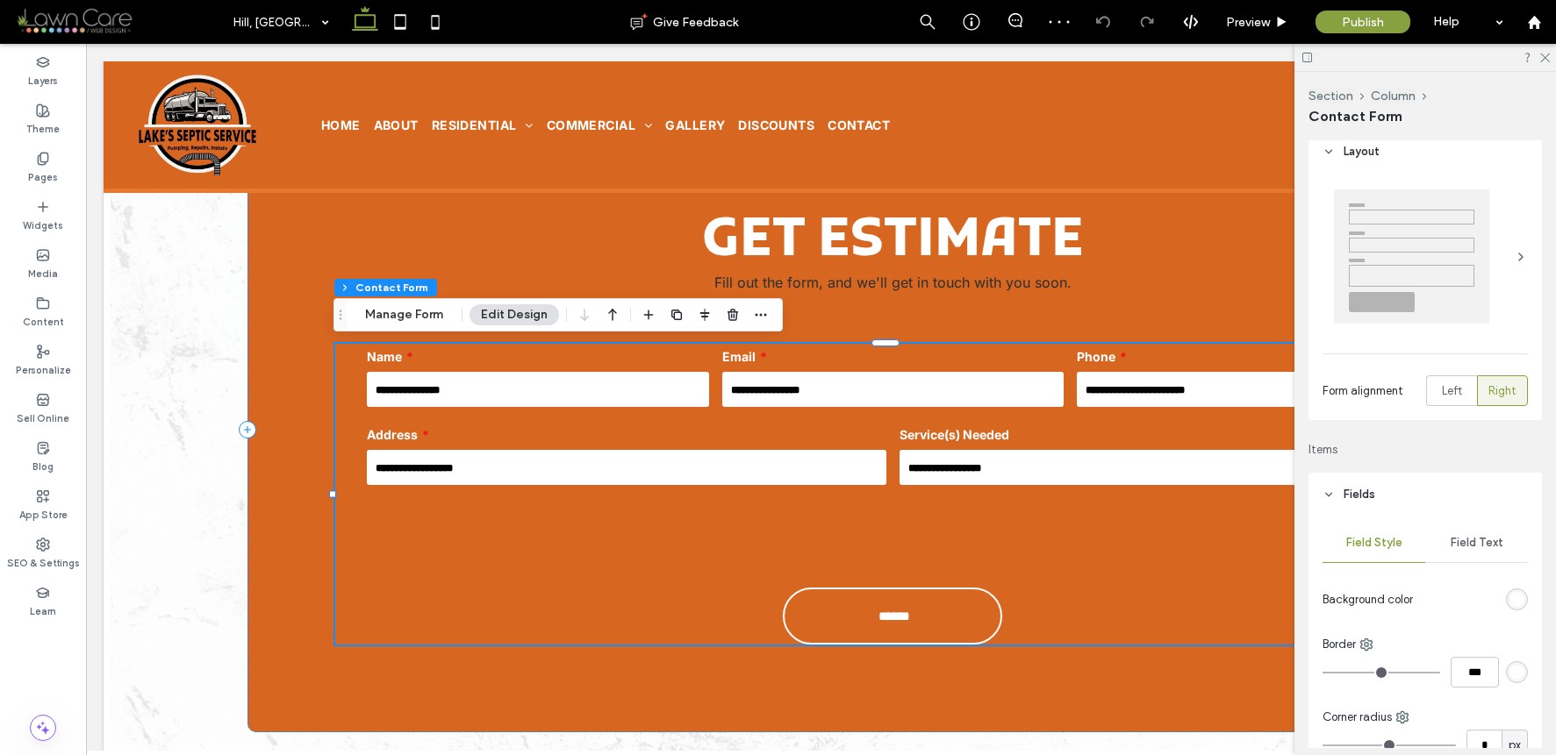
scroll to position [24, 0]
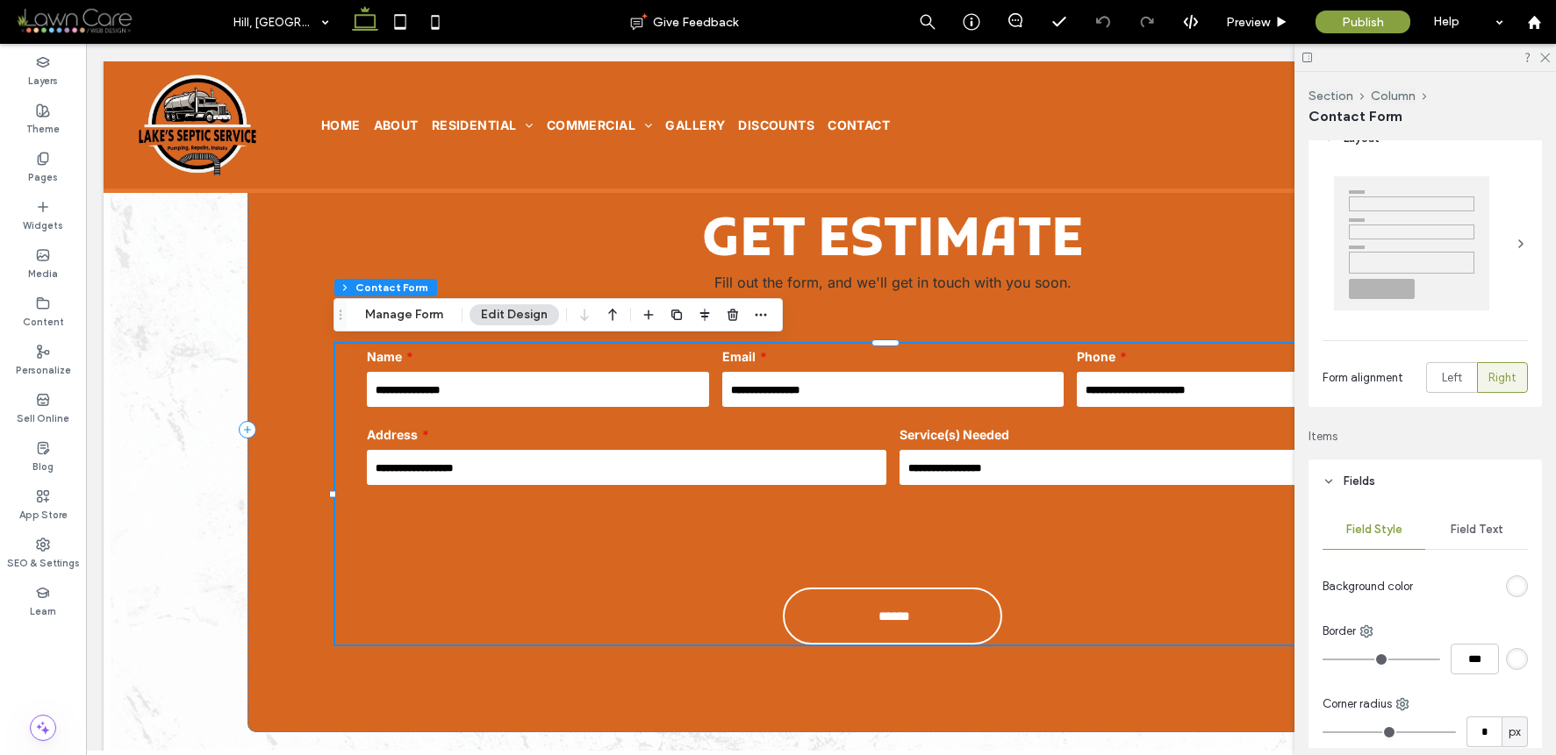
click at [1479, 536] on span "Field Text" at bounding box center [1476, 530] width 53 height 14
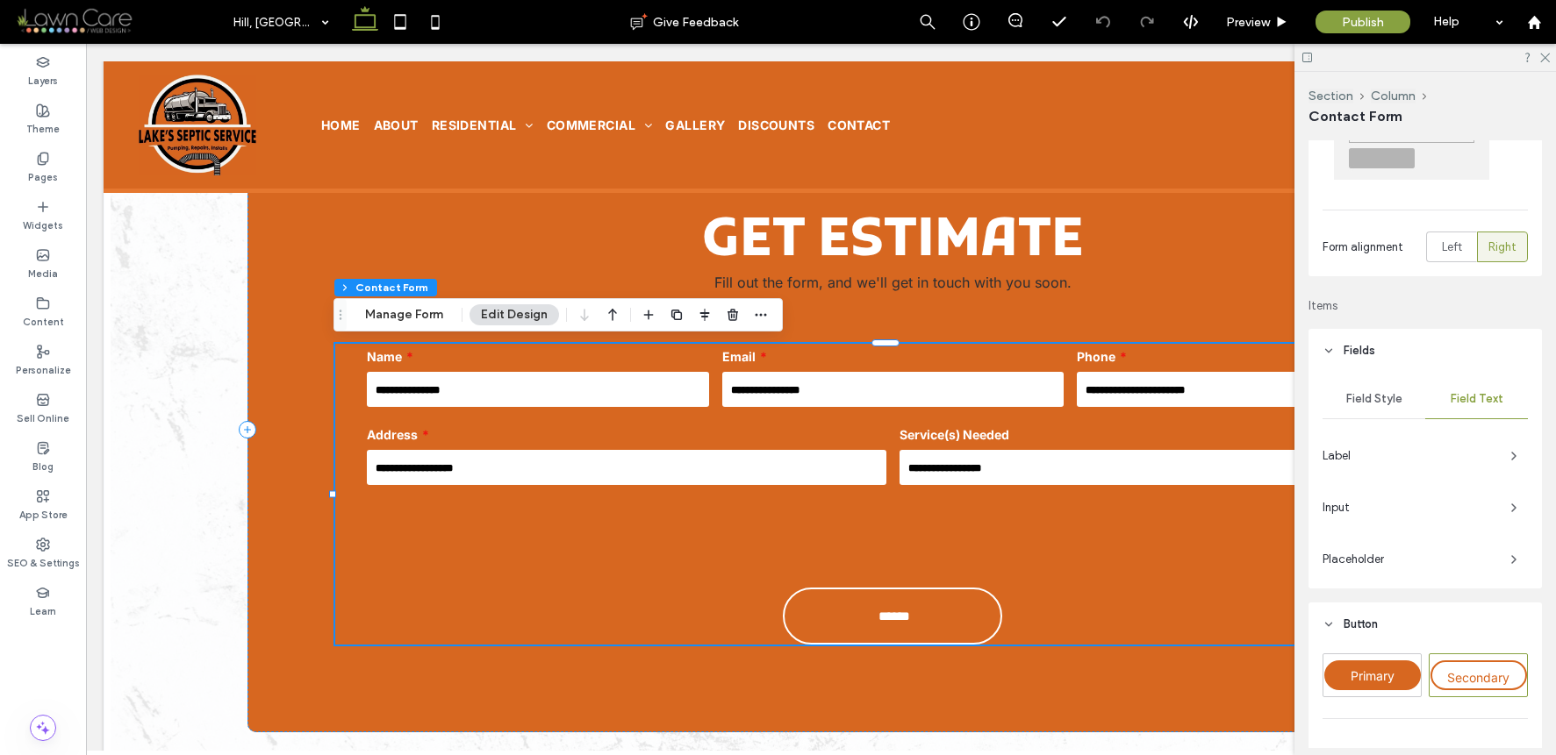
scroll to position [340, 0]
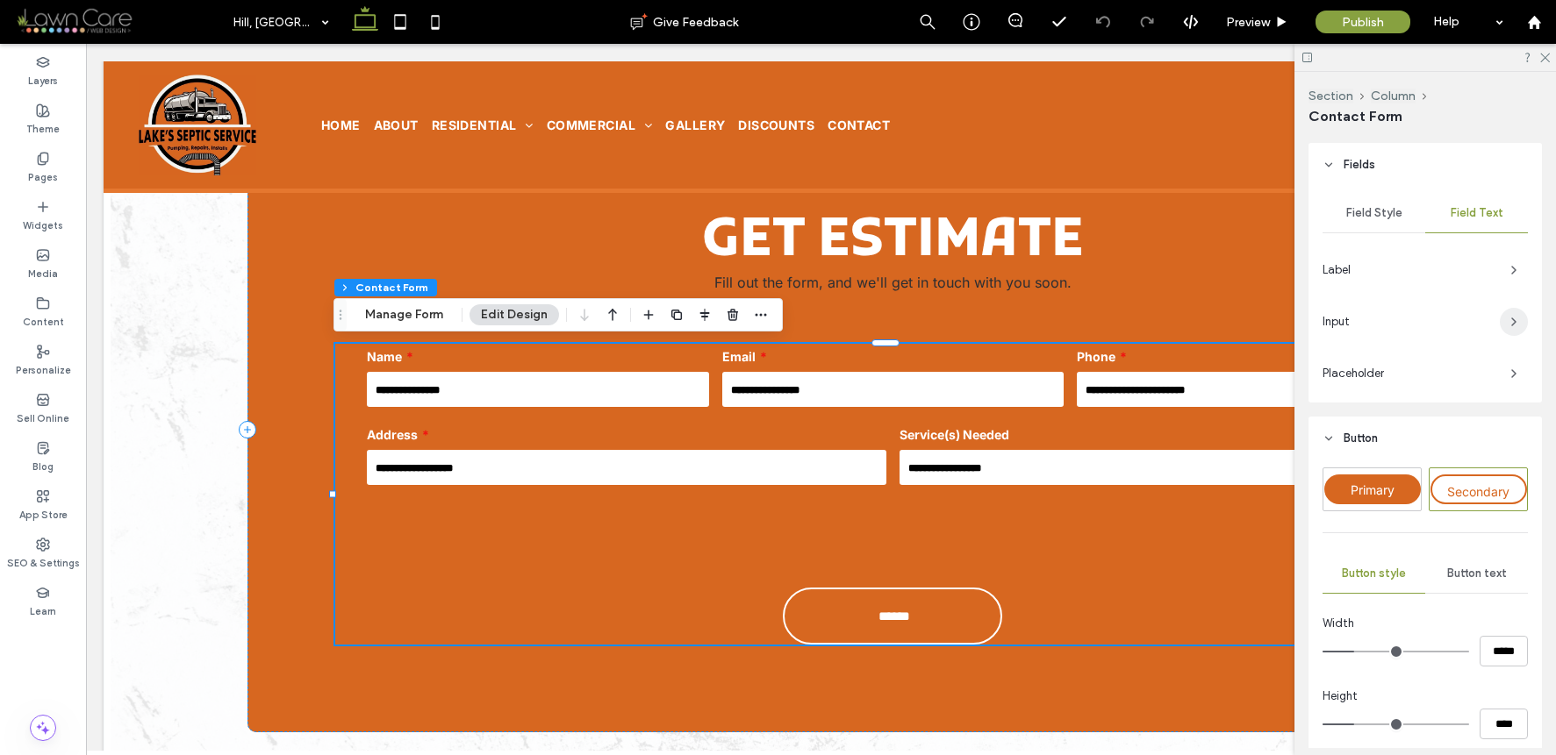
click at [1500, 312] on span "button" at bounding box center [1514, 322] width 28 height 28
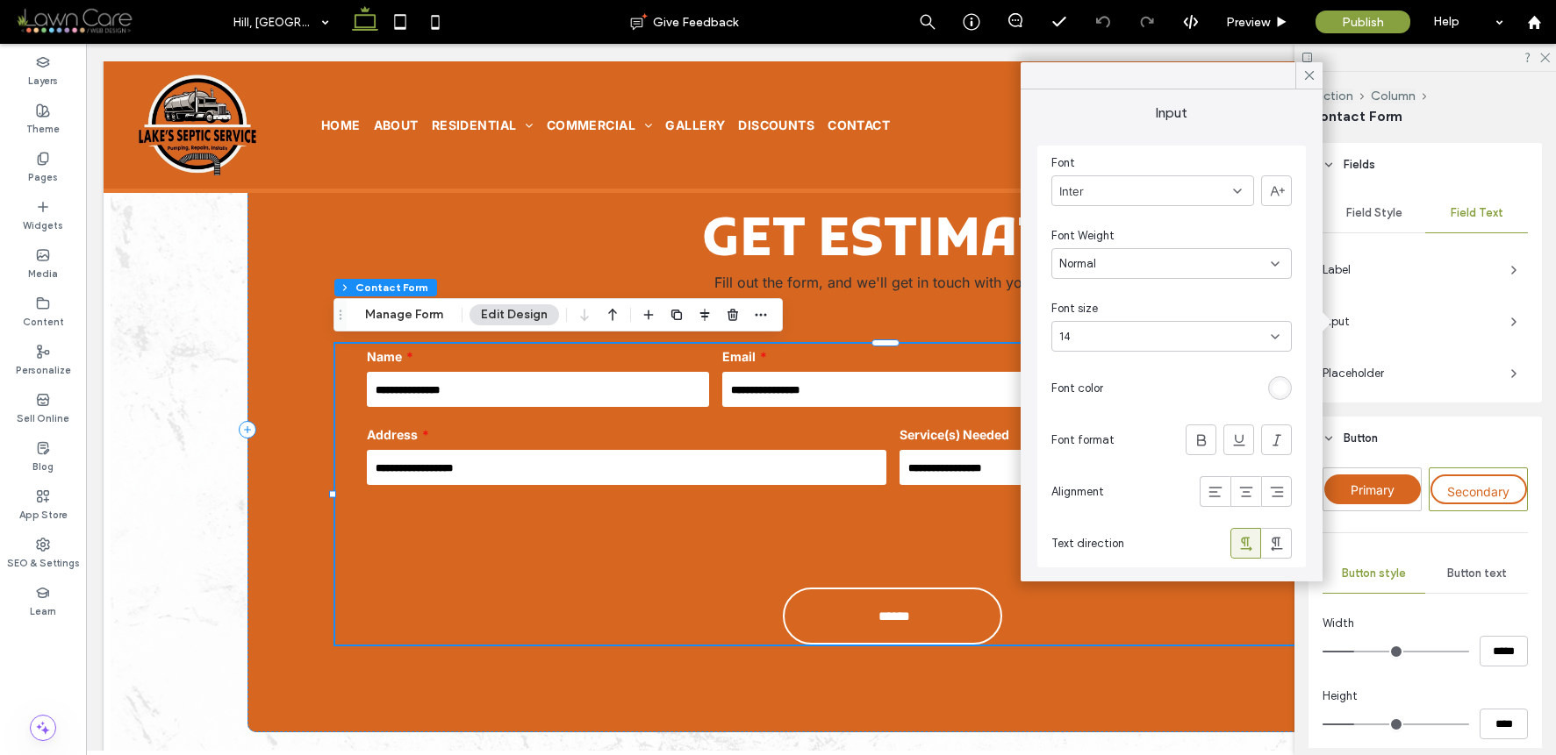
click at [1282, 391] on div "rgb(255, 255, 255)" at bounding box center [1279, 388] width 15 height 15
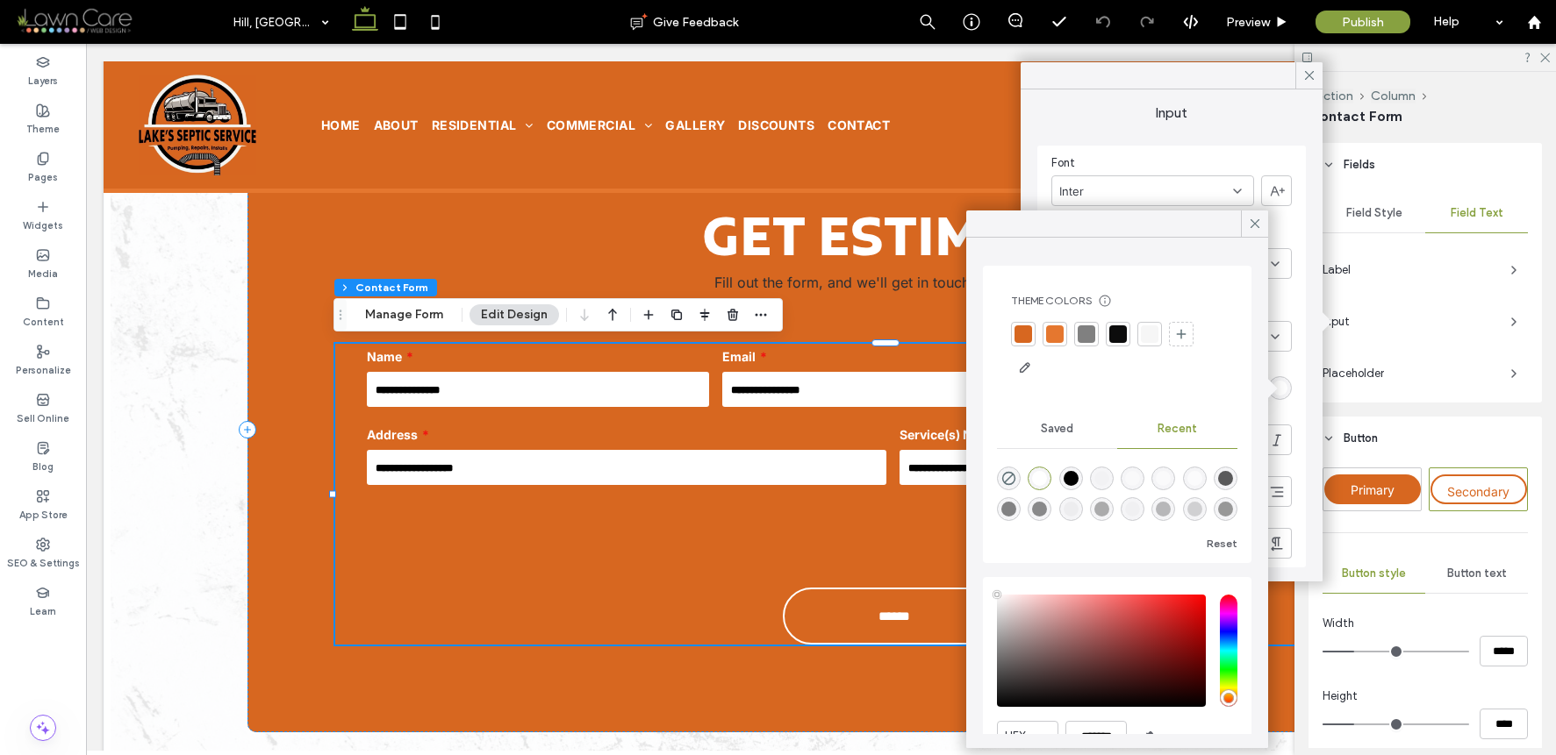
click at [1120, 334] on div at bounding box center [1118, 335] width 18 height 18
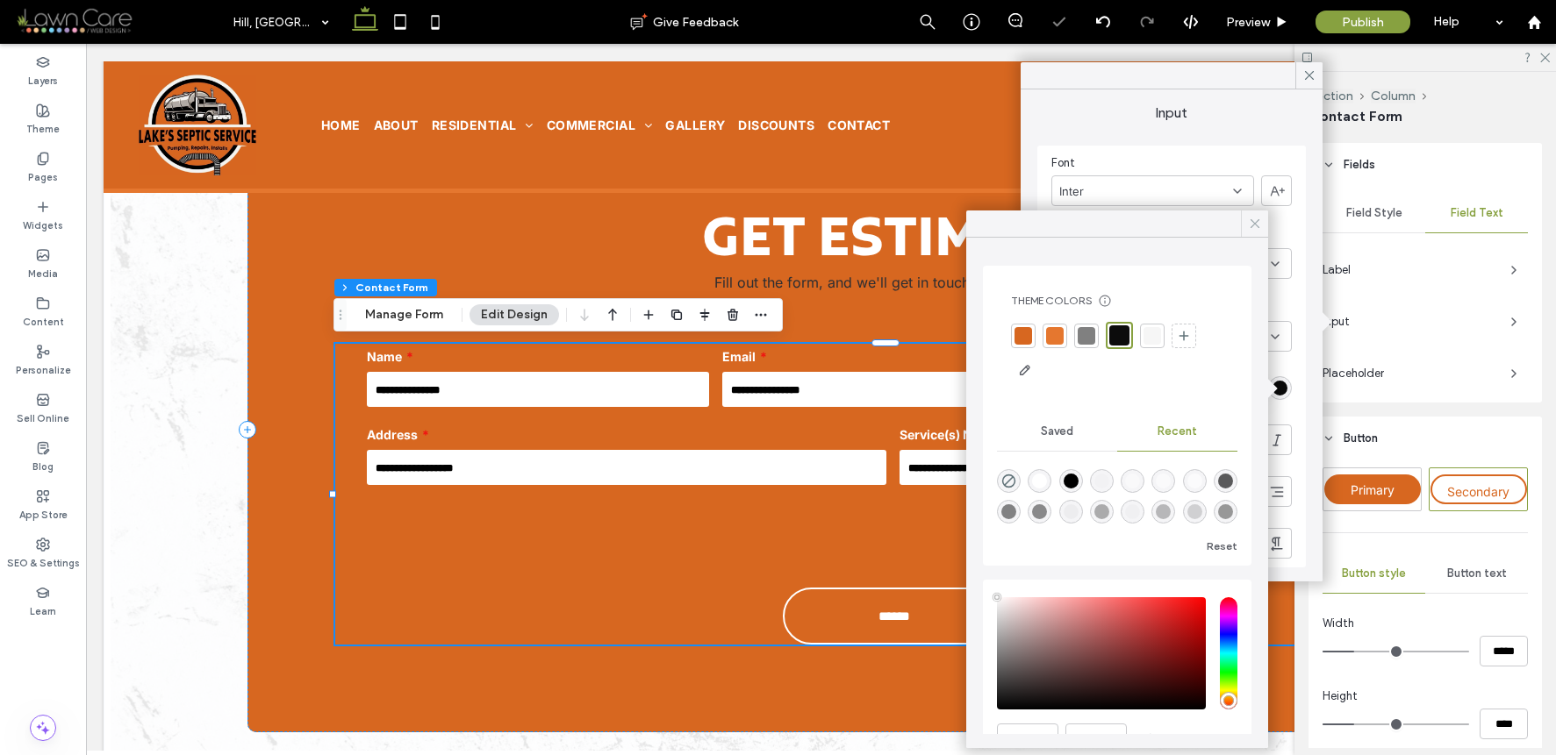
click at [1255, 228] on icon at bounding box center [1255, 224] width 16 height 16
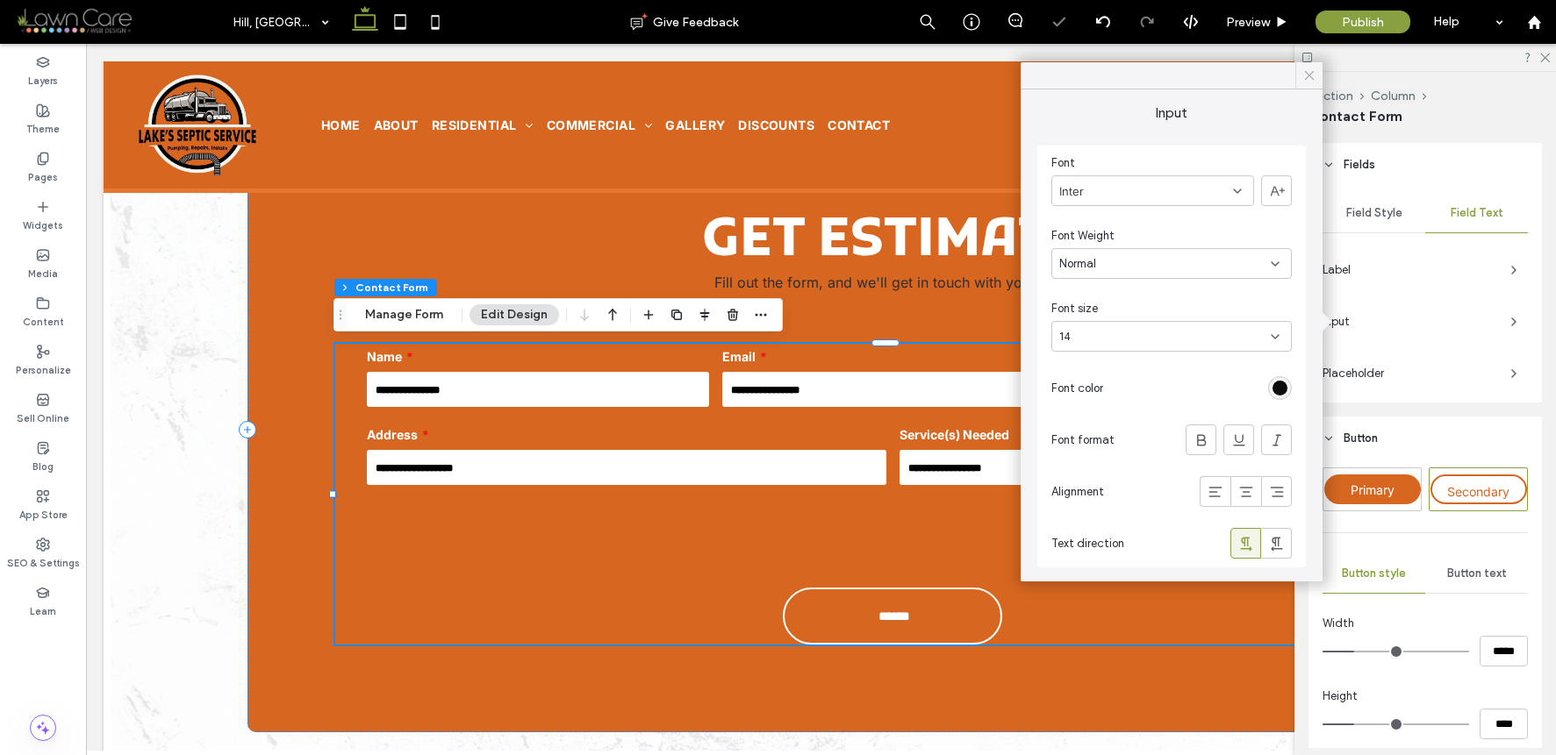
click at [1304, 78] on icon at bounding box center [1309, 76] width 16 height 16
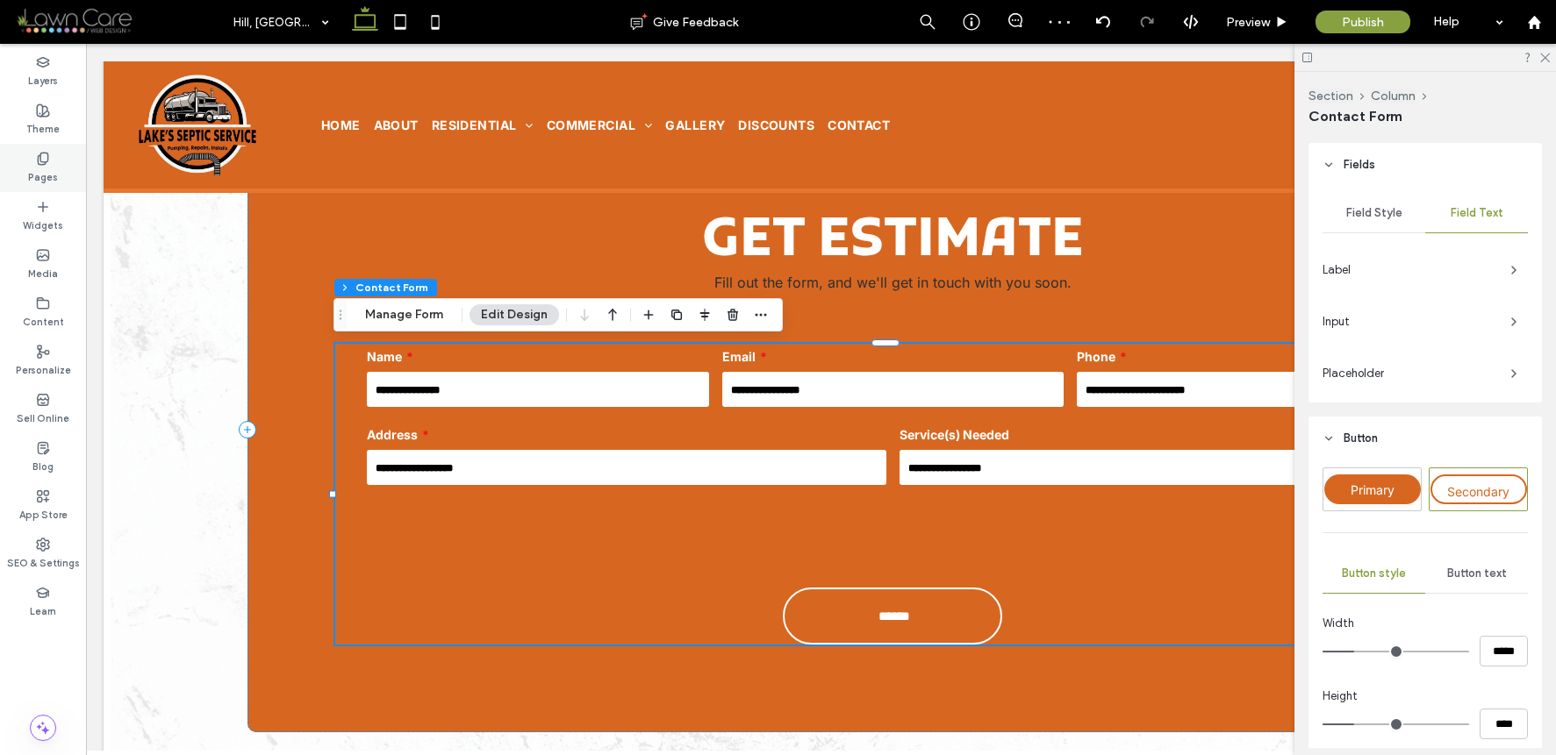
click at [68, 158] on div "Pages" at bounding box center [43, 168] width 86 height 48
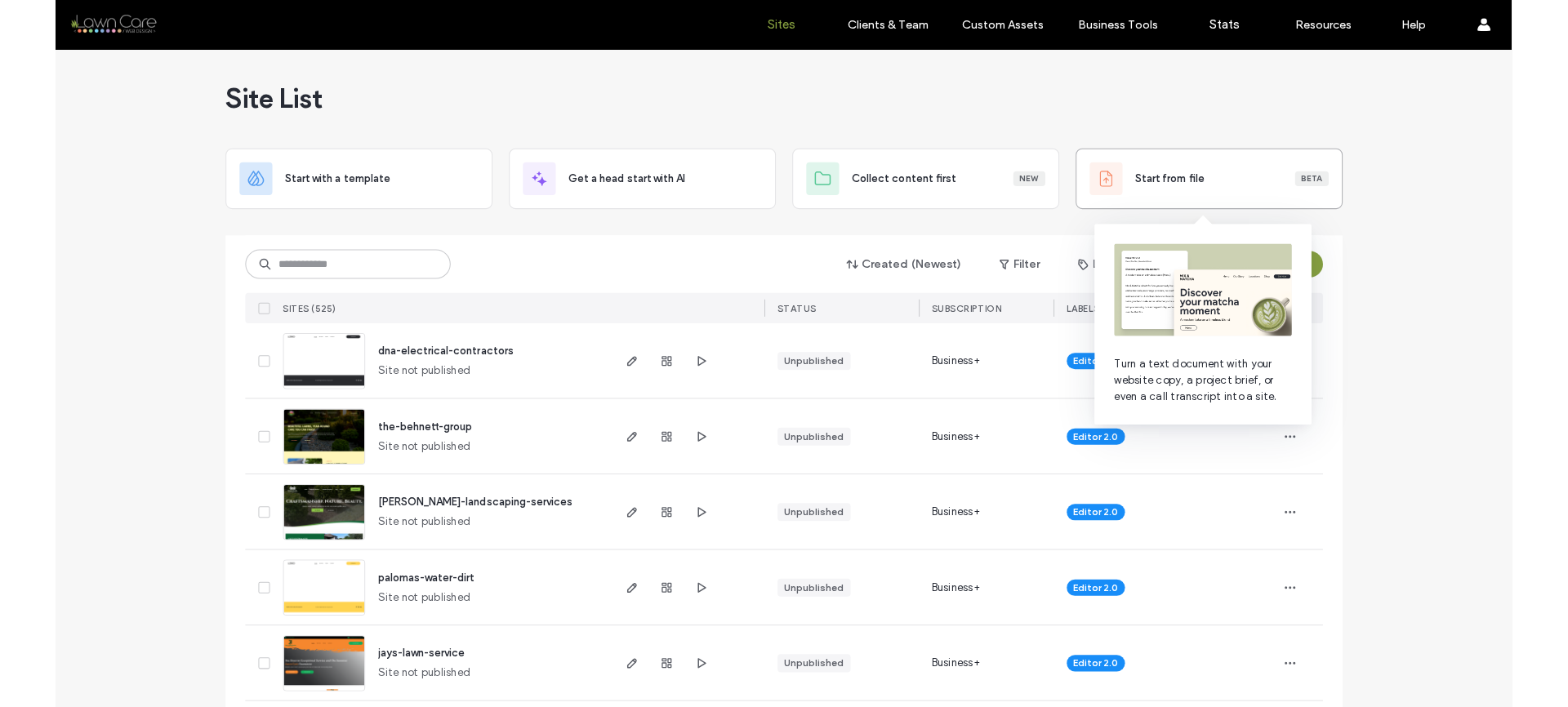
scroll to position [29, 0]
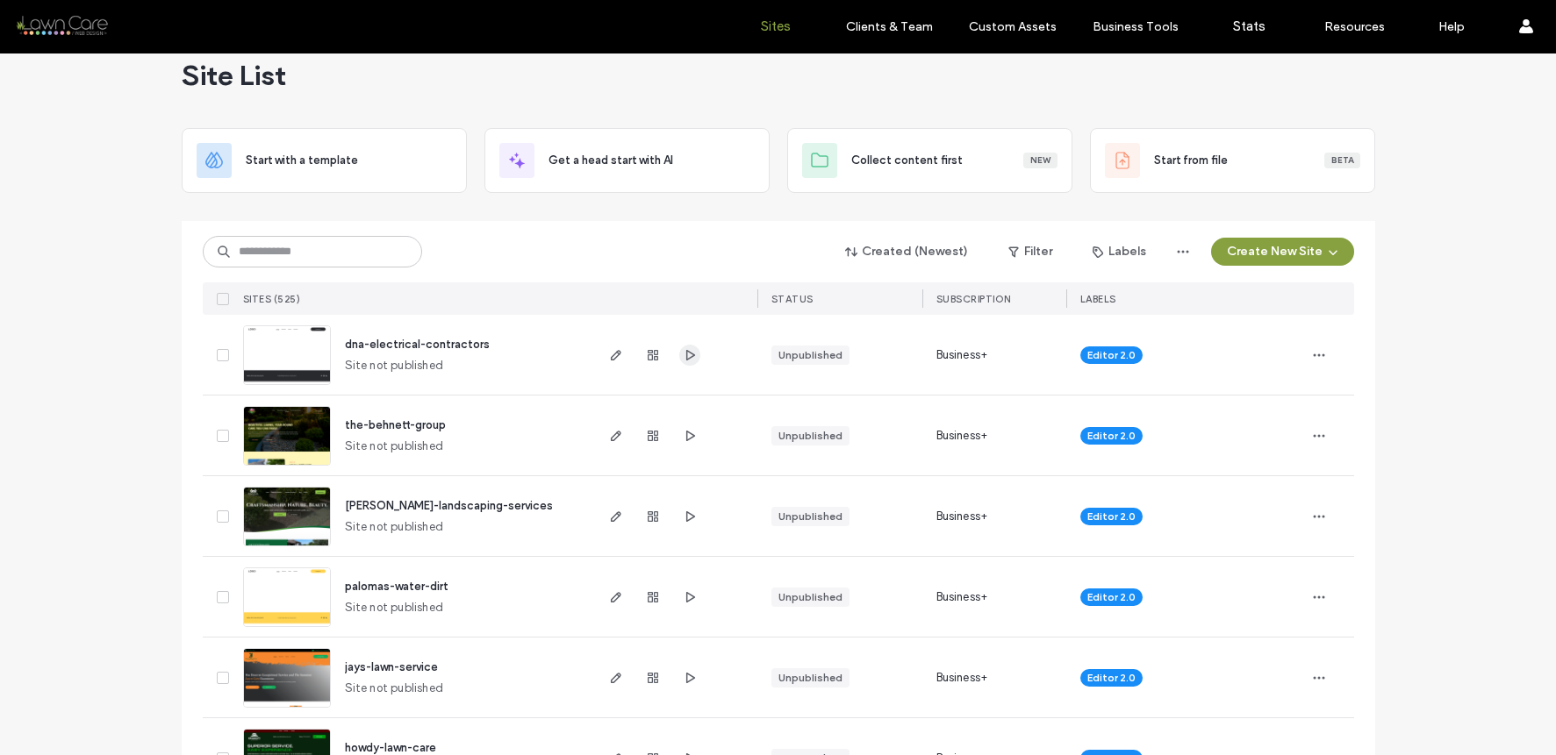
click at [683, 355] on icon "button" at bounding box center [690, 355] width 14 height 14
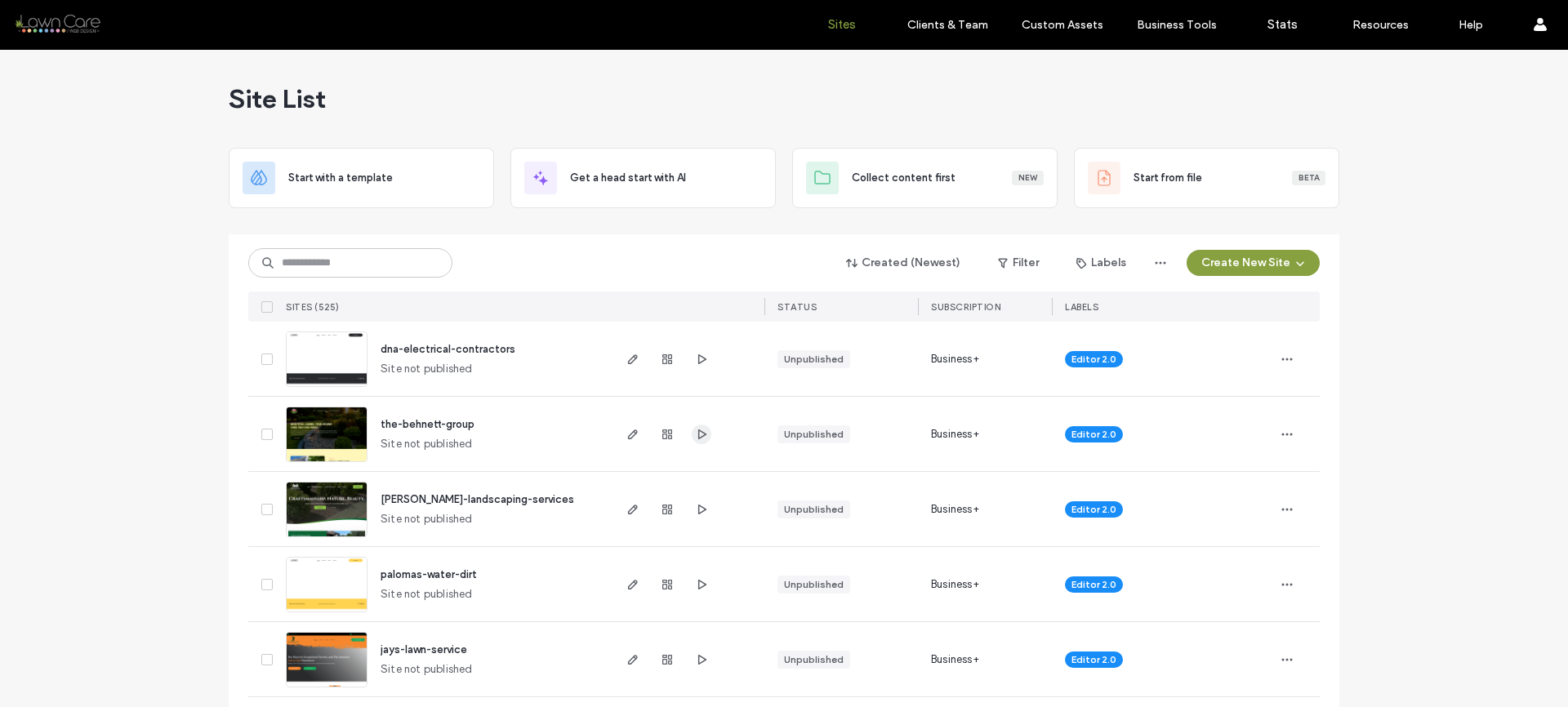
click at [702, 432] on icon "button" at bounding box center [702, 434] width 13 height 13
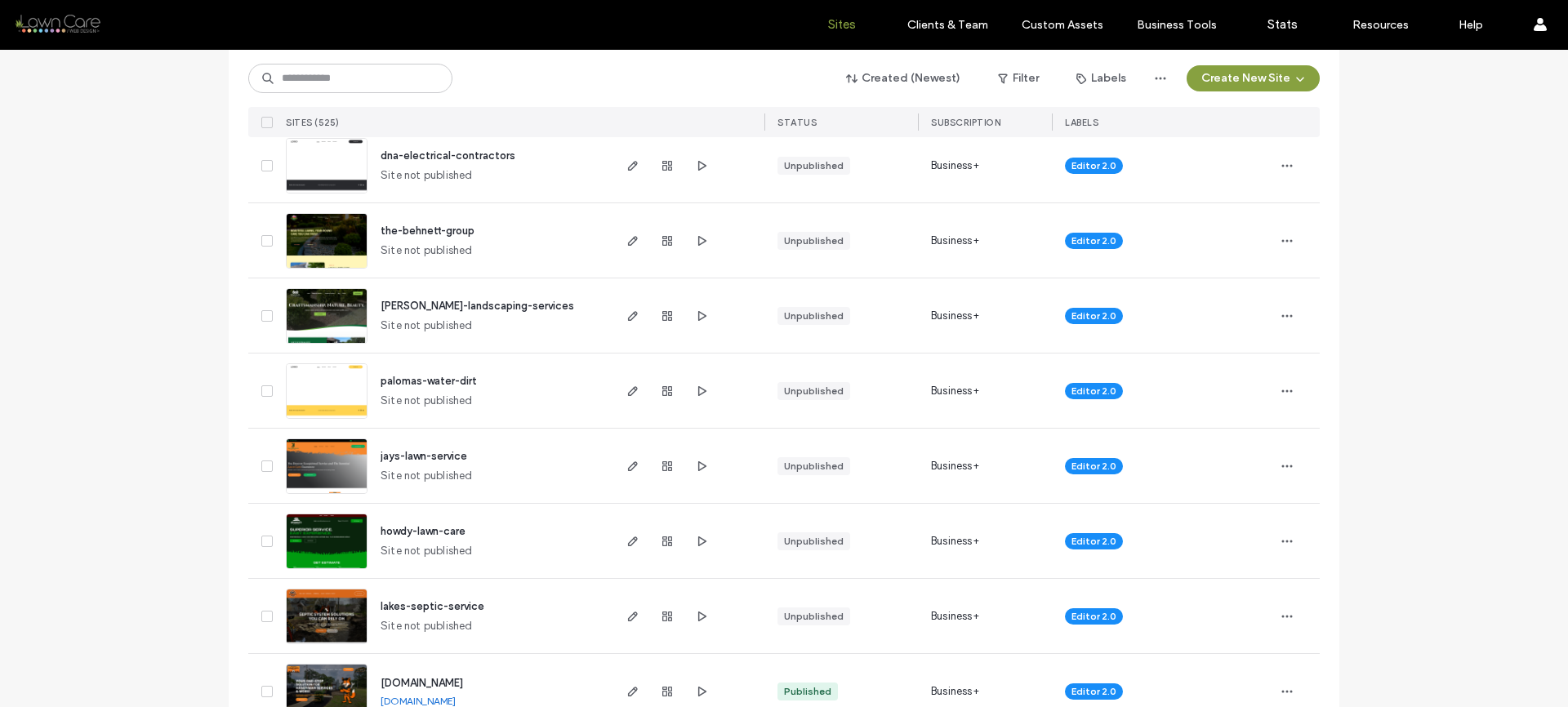
scroll to position [280, 0]
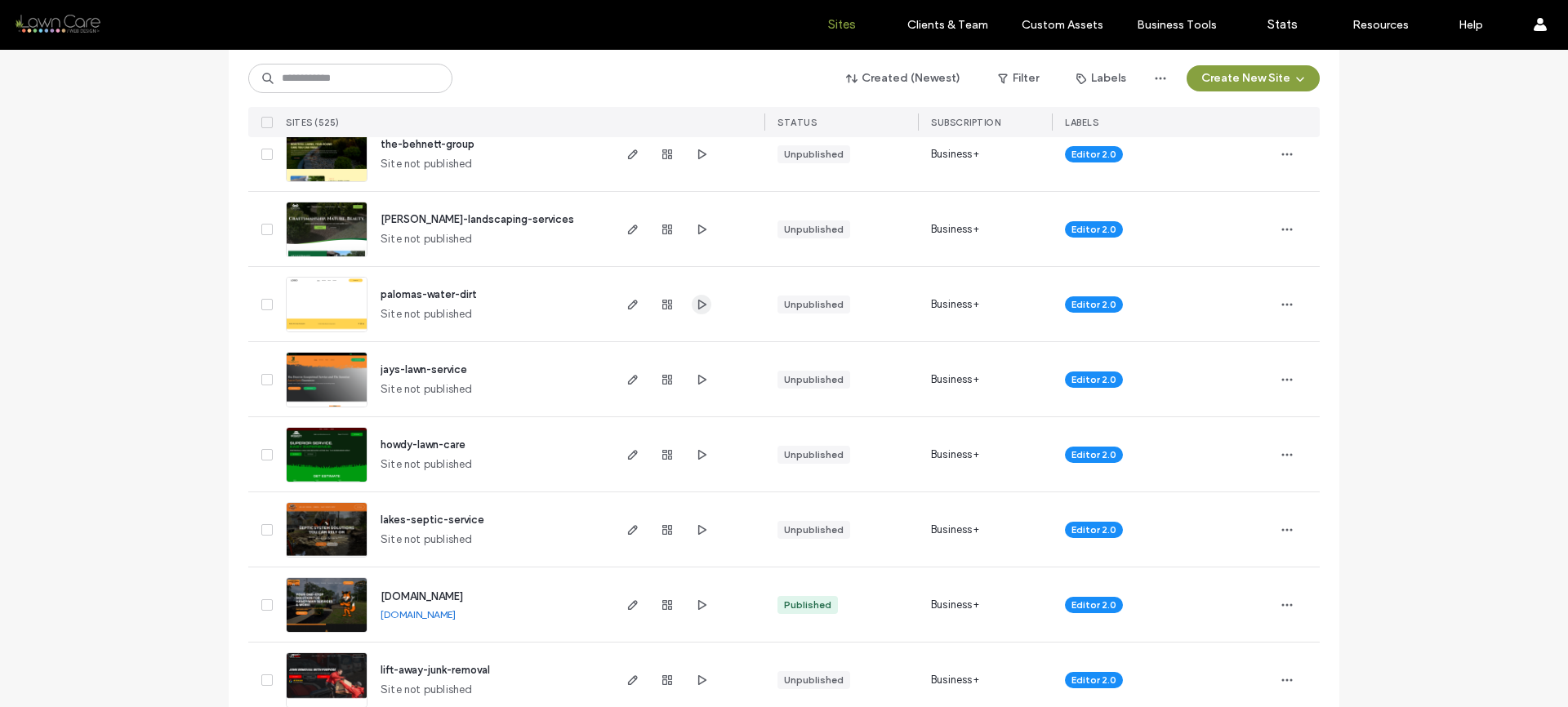
click at [697, 310] on icon "button" at bounding box center [702, 304] width 13 height 13
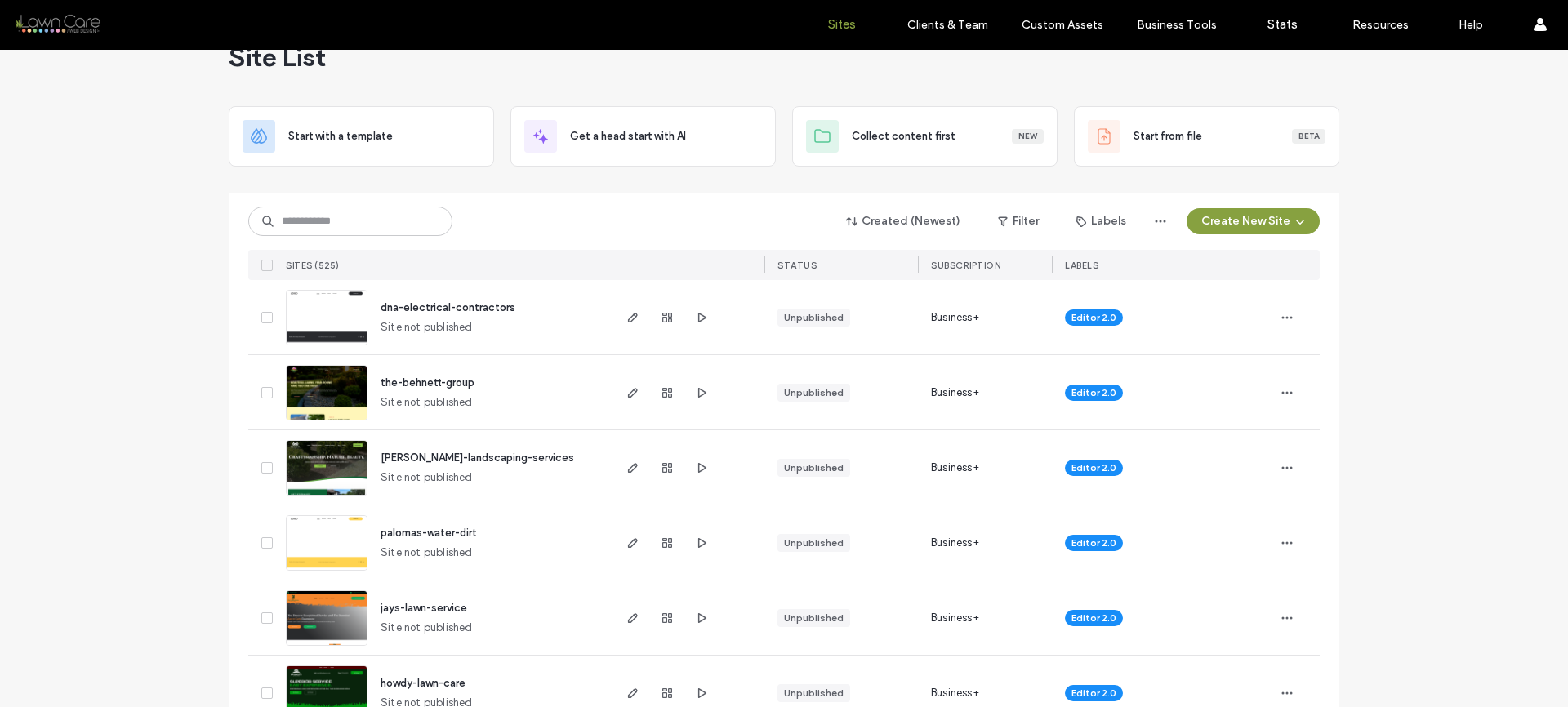
scroll to position [43, 0]
click at [701, 613] on icon "button" at bounding box center [702, 617] width 13 height 13
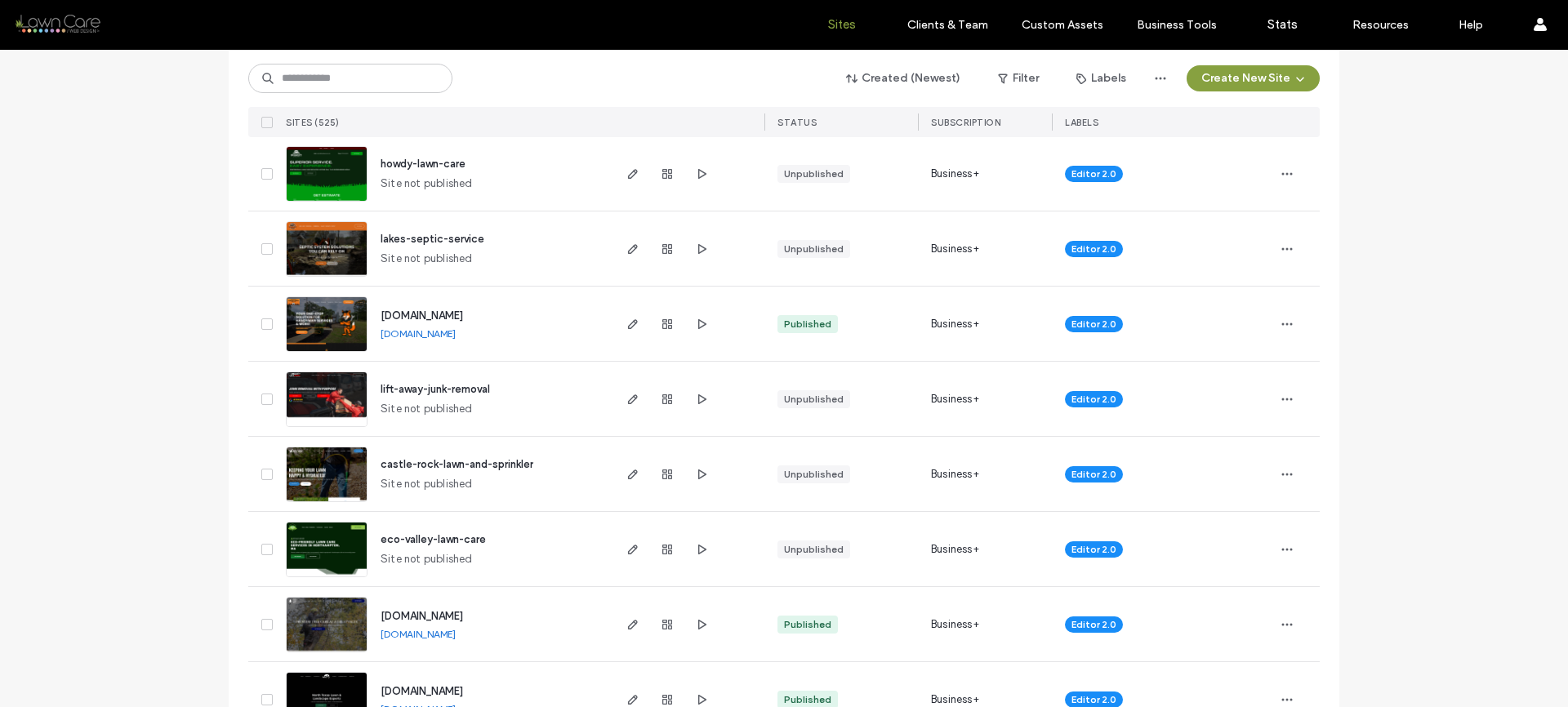
scroll to position [582, 0]
